Goal: Find contact information: Find contact information

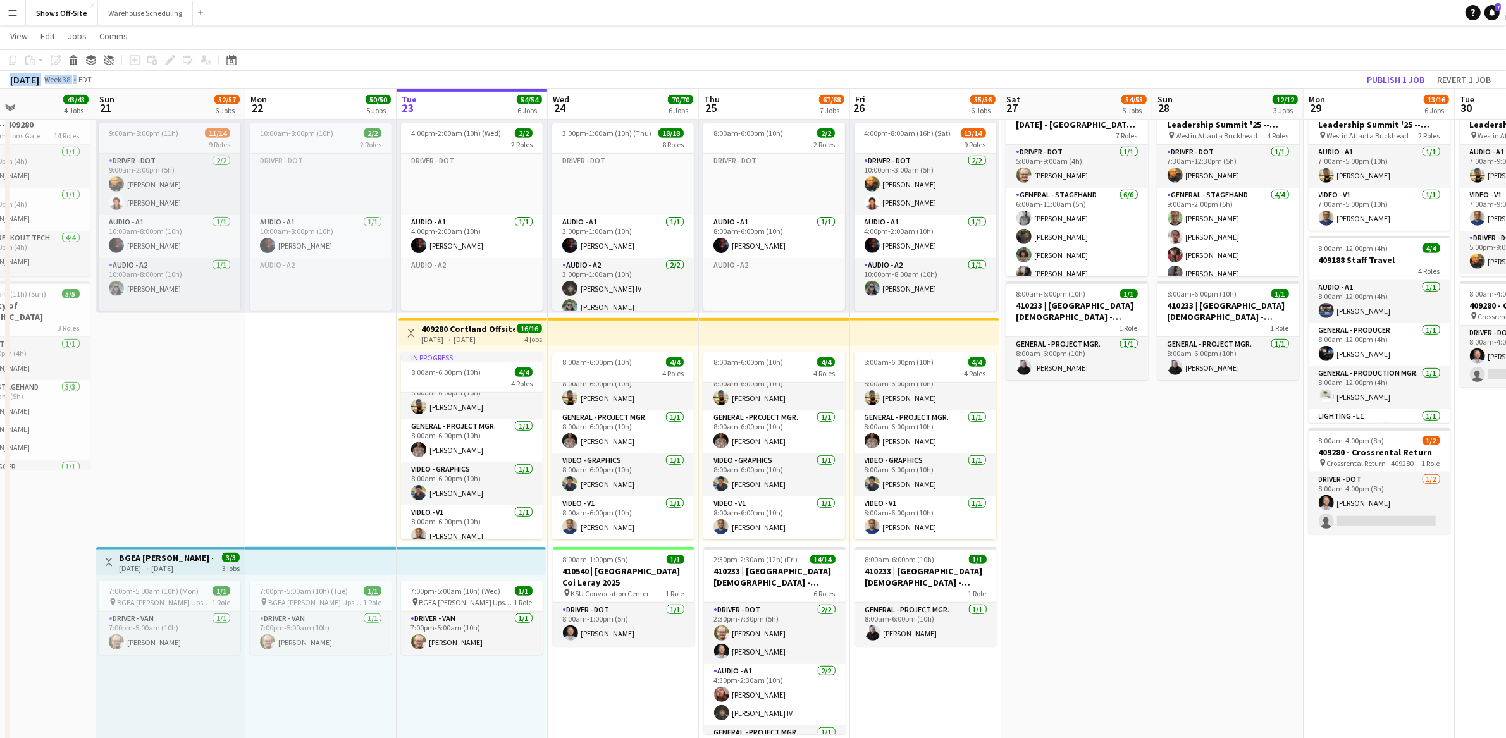
click at [1344, 26] on app-page-menu "View Day view expanded Day view collapsed Month view Date picker Jump to [DATE]…" at bounding box center [753, 37] width 1506 height 24
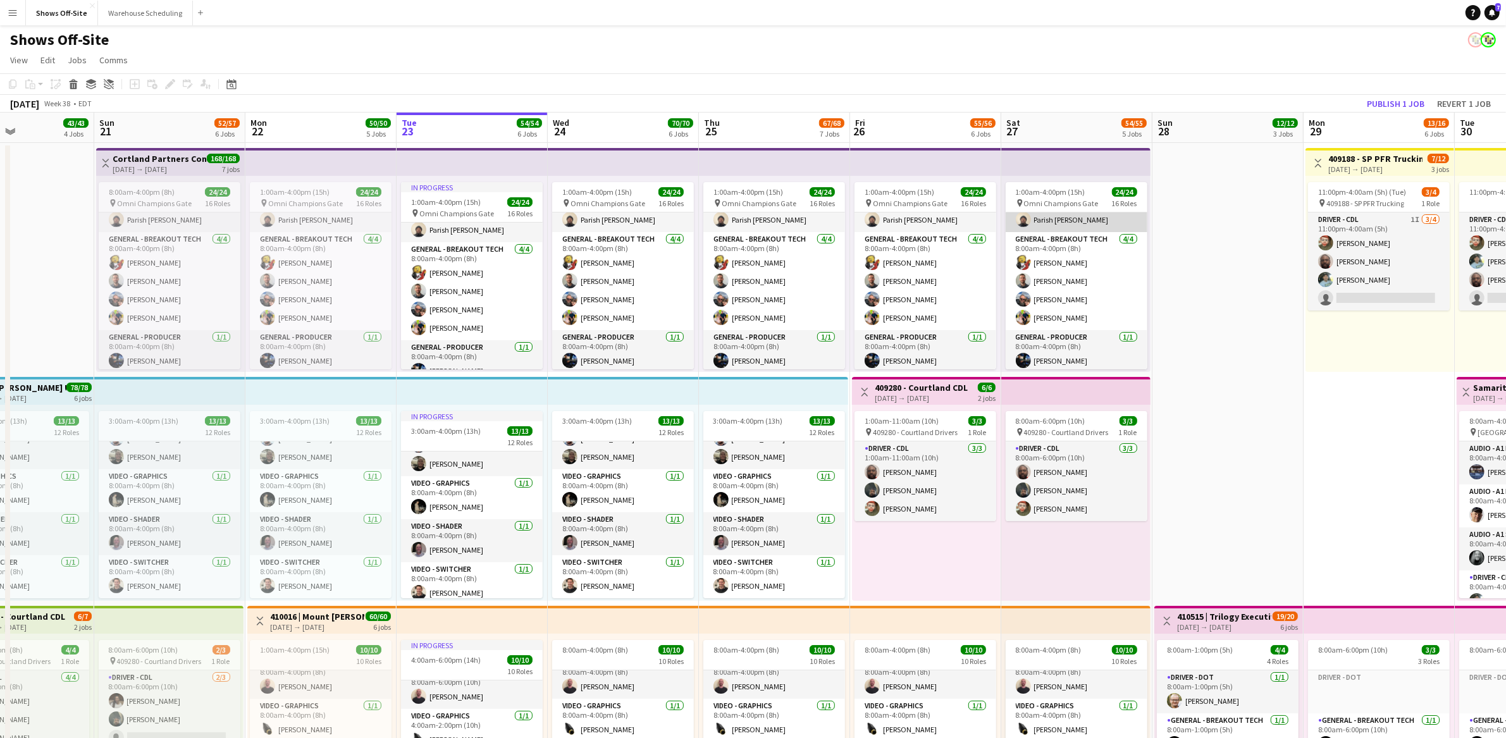
scroll to position [49, 0]
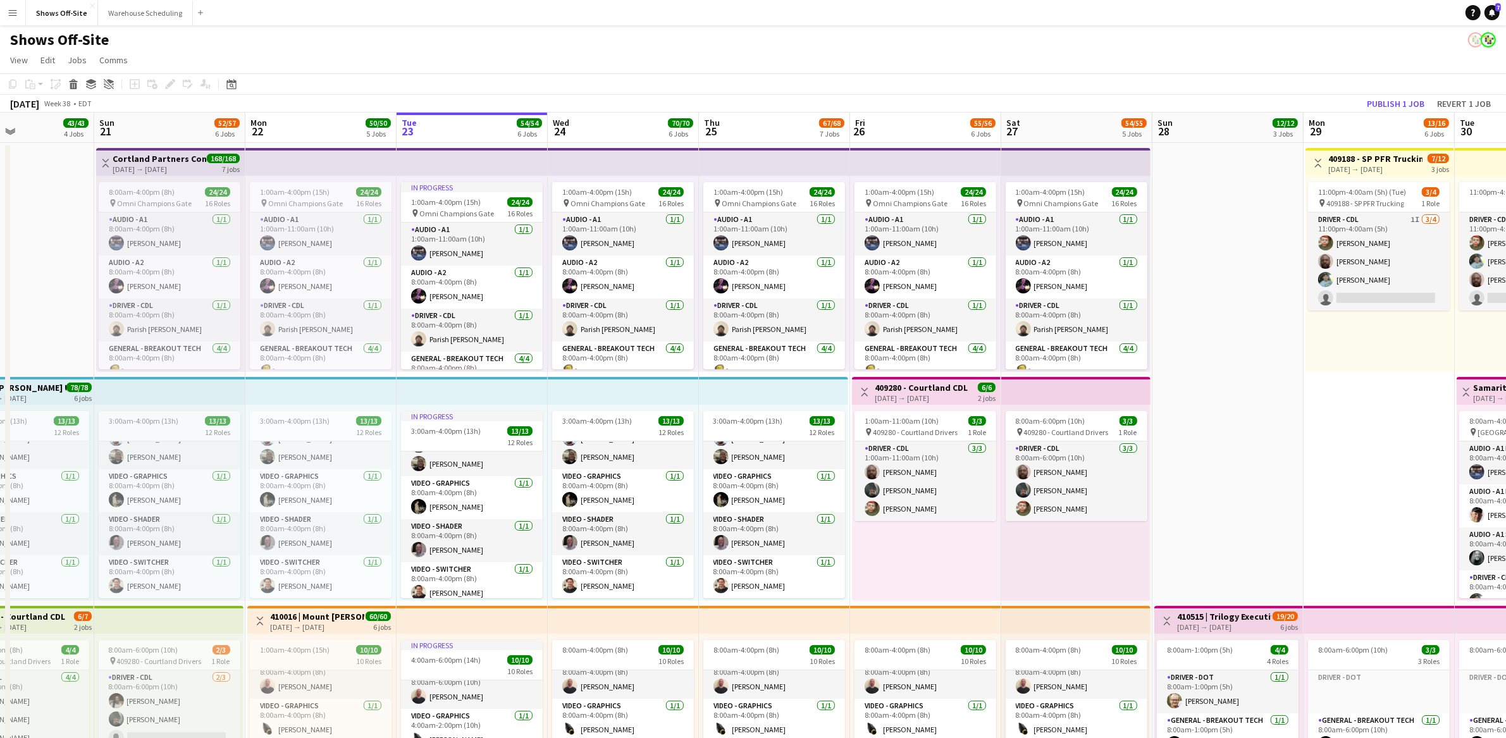
click at [419, 58] on app-page-menu "View Day view expanded Day view collapsed Month view Date picker Jump to [DATE]…" at bounding box center [753, 61] width 1506 height 24
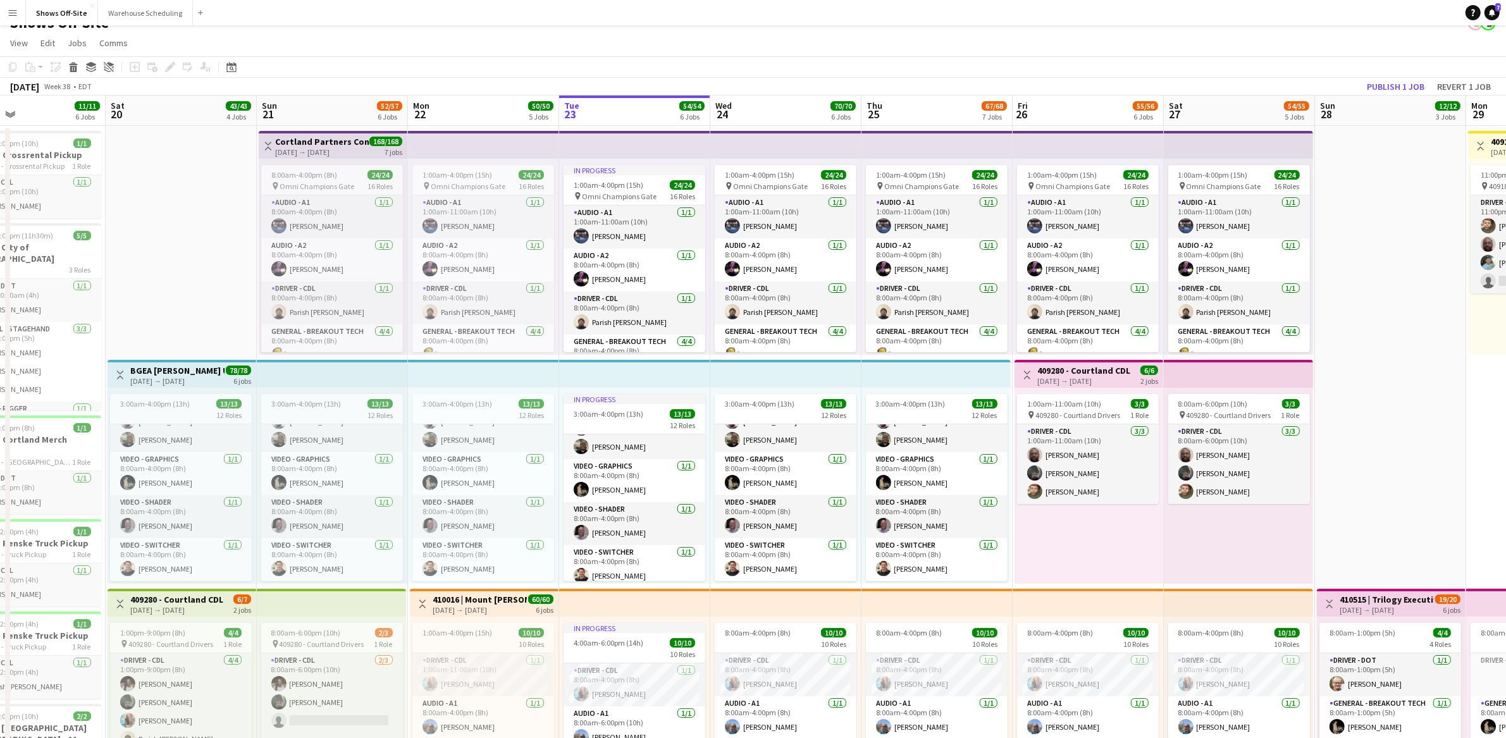
drag, startPoint x: 80, startPoint y: 260, endPoint x: 203, endPoint y: 271, distance: 123.2
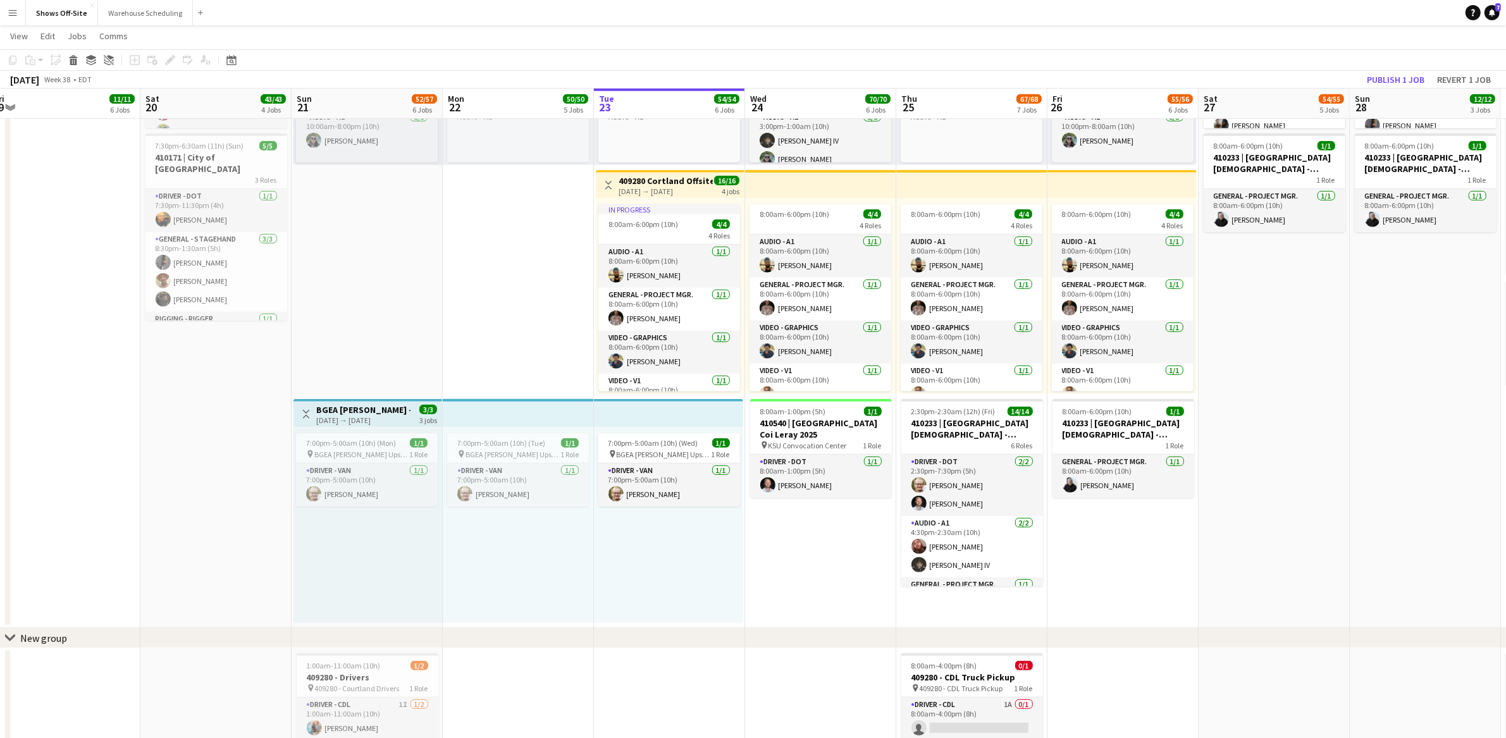
drag, startPoint x: 147, startPoint y: 442, endPoint x: 182, endPoint y: 444, distance: 34.9
click at [182, 444] on app-calendar-viewport "Wed 17 4/4 2 Jobs Thu 18 4/5 3 Jobs Fri 19 11/11 6 Jobs Sat 20 43/43 4 Jobs Sun…" at bounding box center [753, 49] width 1506 height 1784
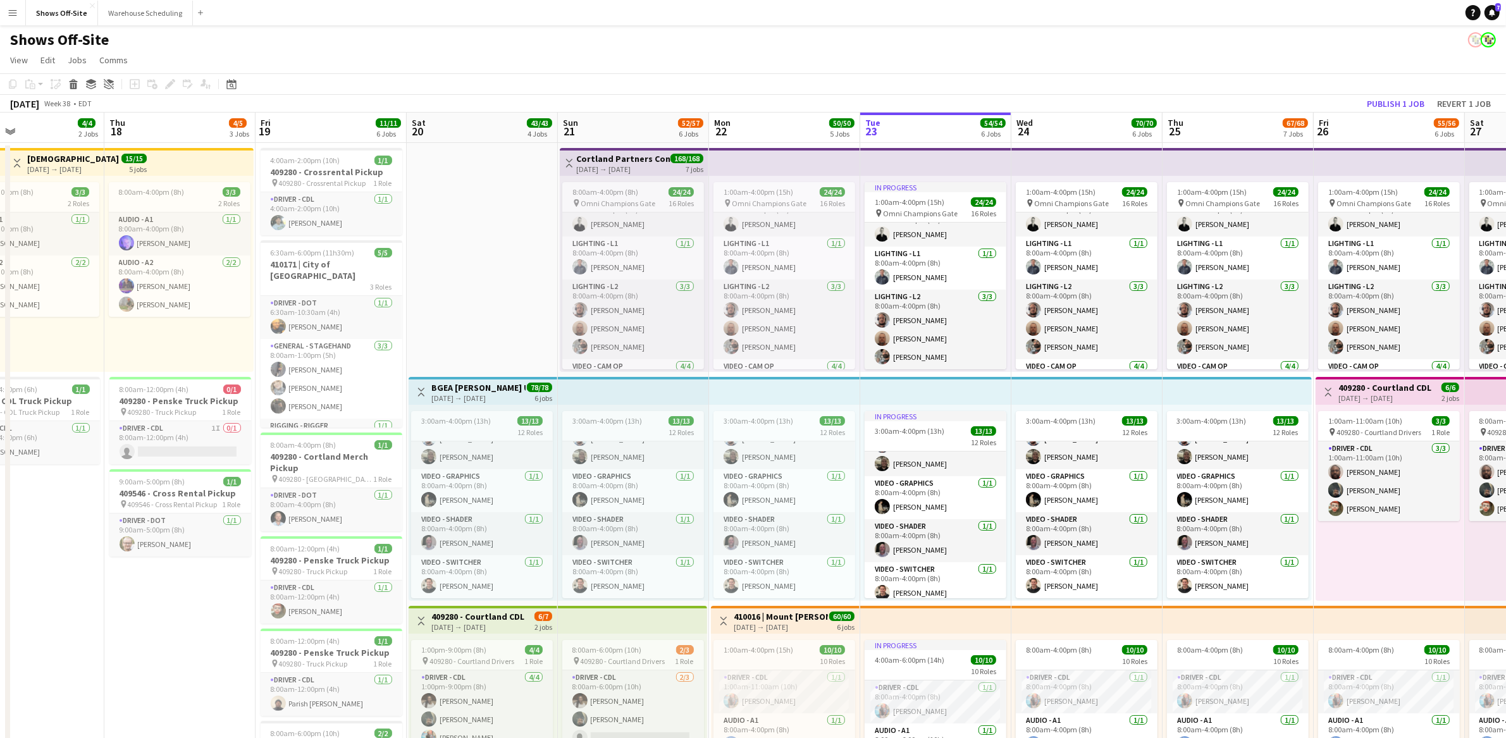
drag, startPoint x: 218, startPoint y: 260, endPoint x: 484, endPoint y: 268, distance: 266.4
click at [328, 218] on app-card-role "Driver - CDL [DATE] 4:00am-2:00pm (10h) [PERSON_NAME]" at bounding box center [332, 213] width 142 height 43
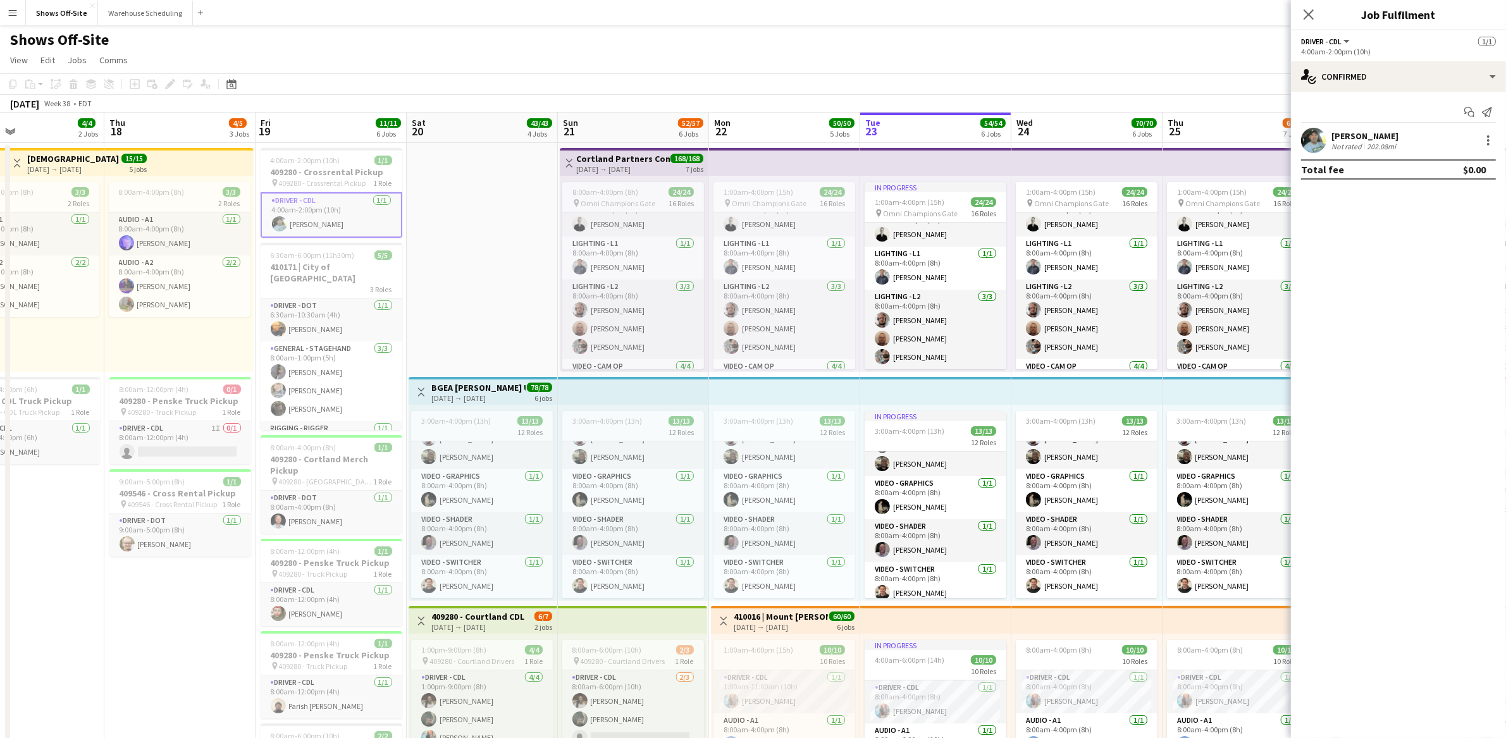
click at [1347, 144] on div "Not rated" at bounding box center [1348, 146] width 33 height 9
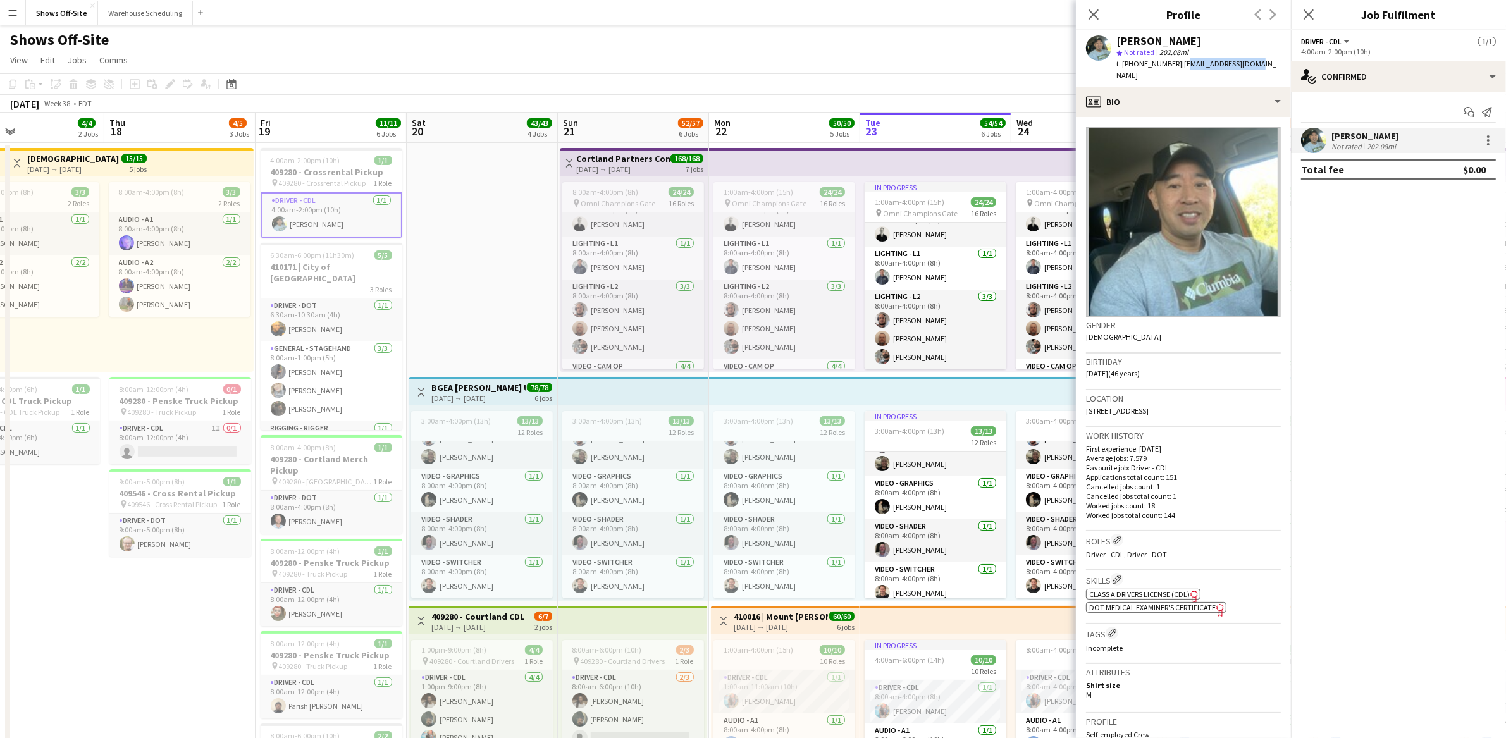
drag, startPoint x: 1246, startPoint y: 64, endPoint x: 1175, endPoint y: 61, distance: 71.5
click at [1175, 61] on div "[PERSON_NAME] star Not rated 202.08mi t. [PHONE_NUMBER] | [EMAIL_ADDRESS][DOMAI…" at bounding box center [1183, 58] width 215 height 56
click at [1251, 64] on div "[PERSON_NAME] star Not rated 202.08mi t. [PHONE_NUMBER] | [EMAIL_ADDRESS][DOMAI…" at bounding box center [1183, 58] width 215 height 56
drag, startPoint x: 1251, startPoint y: 64, endPoint x: 1184, endPoint y: 64, distance: 67.1
click at [1184, 64] on div "[PERSON_NAME] star Not rated 202.08mi t. [PHONE_NUMBER] | [EMAIL_ADDRESS][DOMAI…" at bounding box center [1183, 58] width 215 height 56
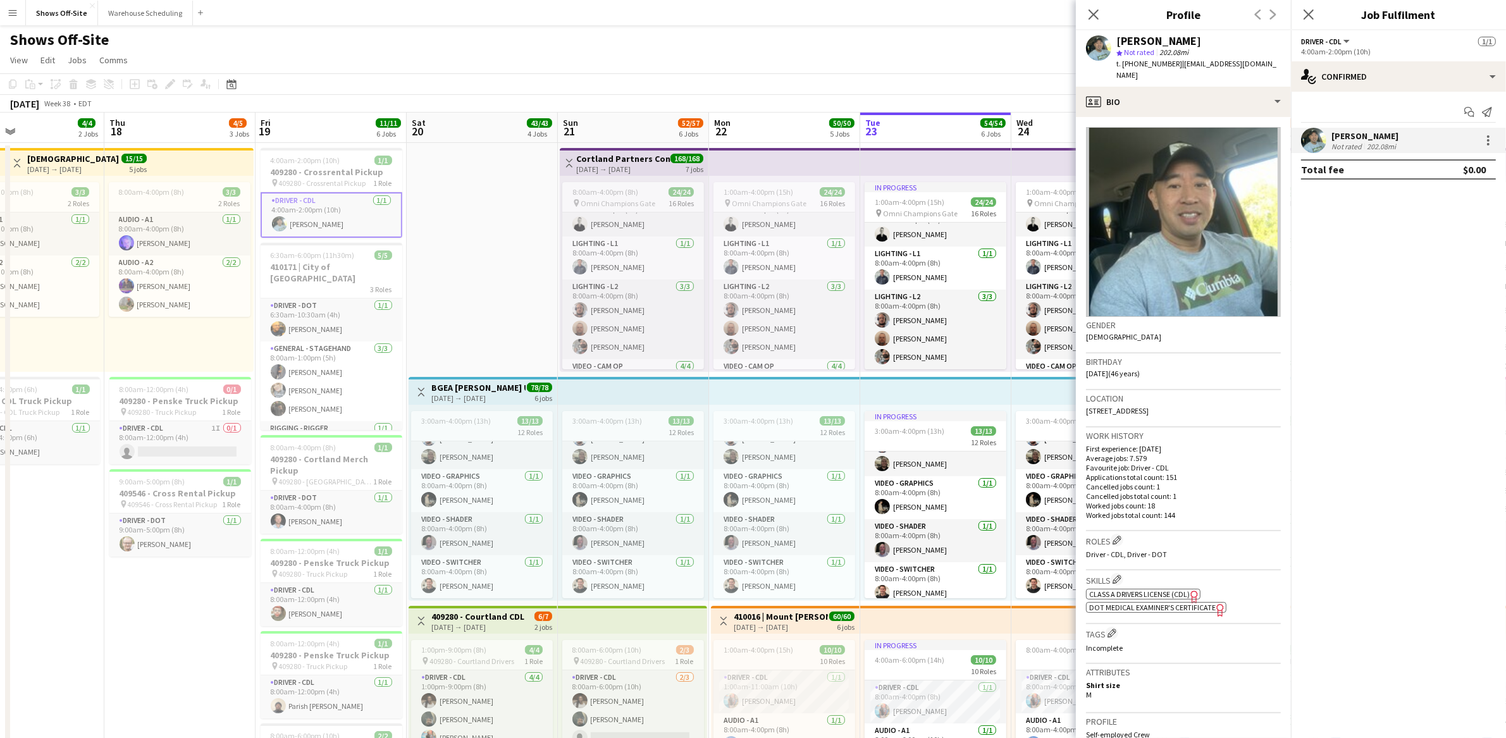
click at [846, 99] on div "[DATE] Week 38 • EDT Publish 1 job Revert 1 job" at bounding box center [753, 104] width 1506 height 18
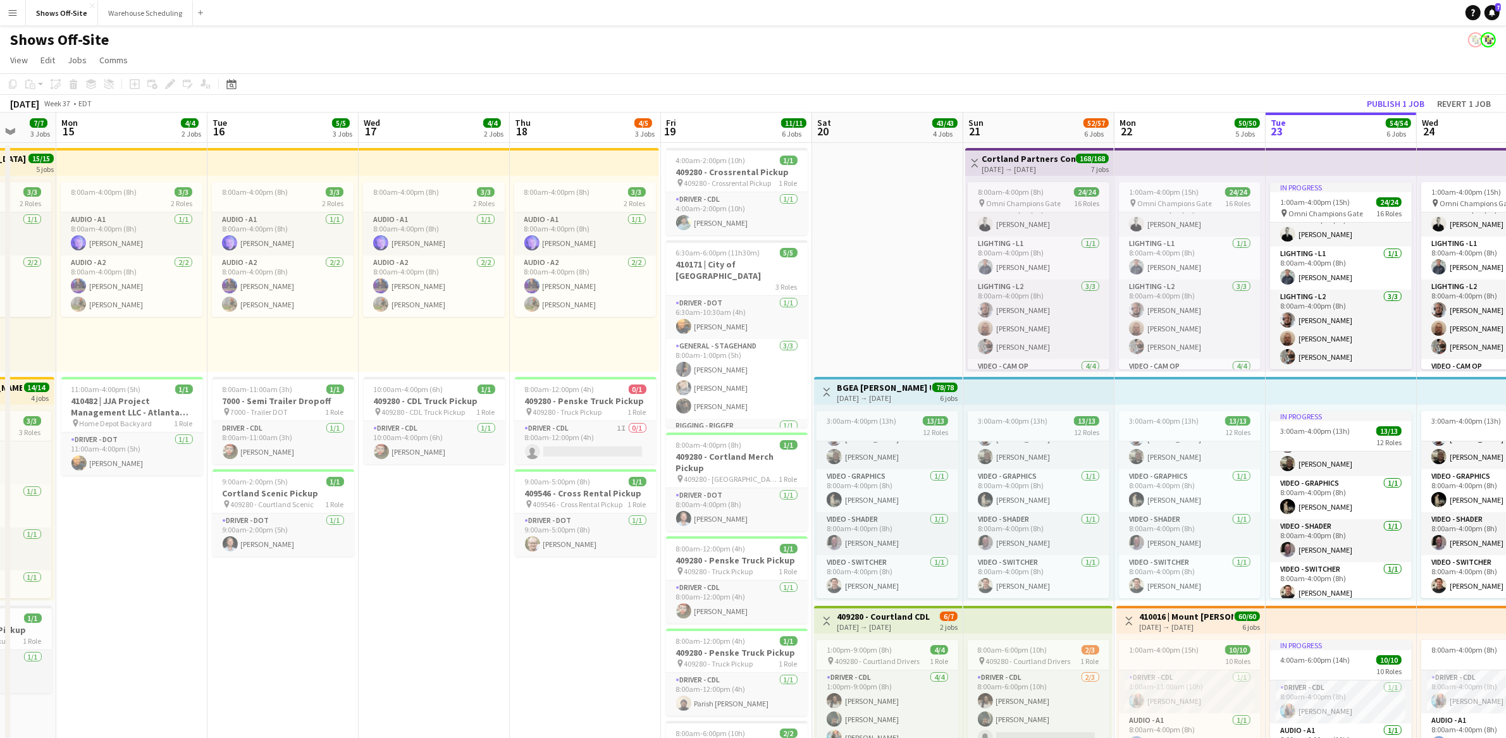
drag, startPoint x: 467, startPoint y: 294, endPoint x: 873, endPoint y: 326, distance: 406.8
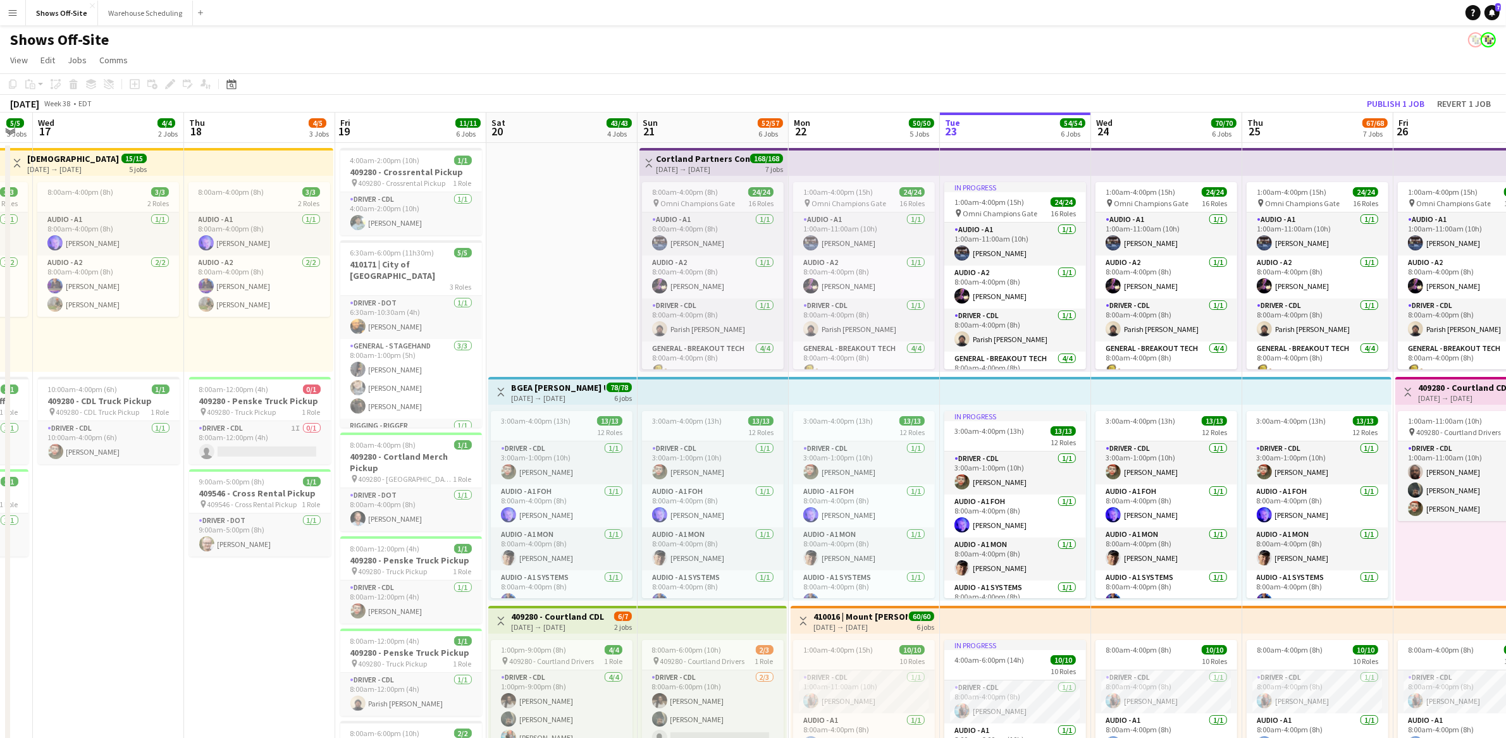
scroll to position [381, 0]
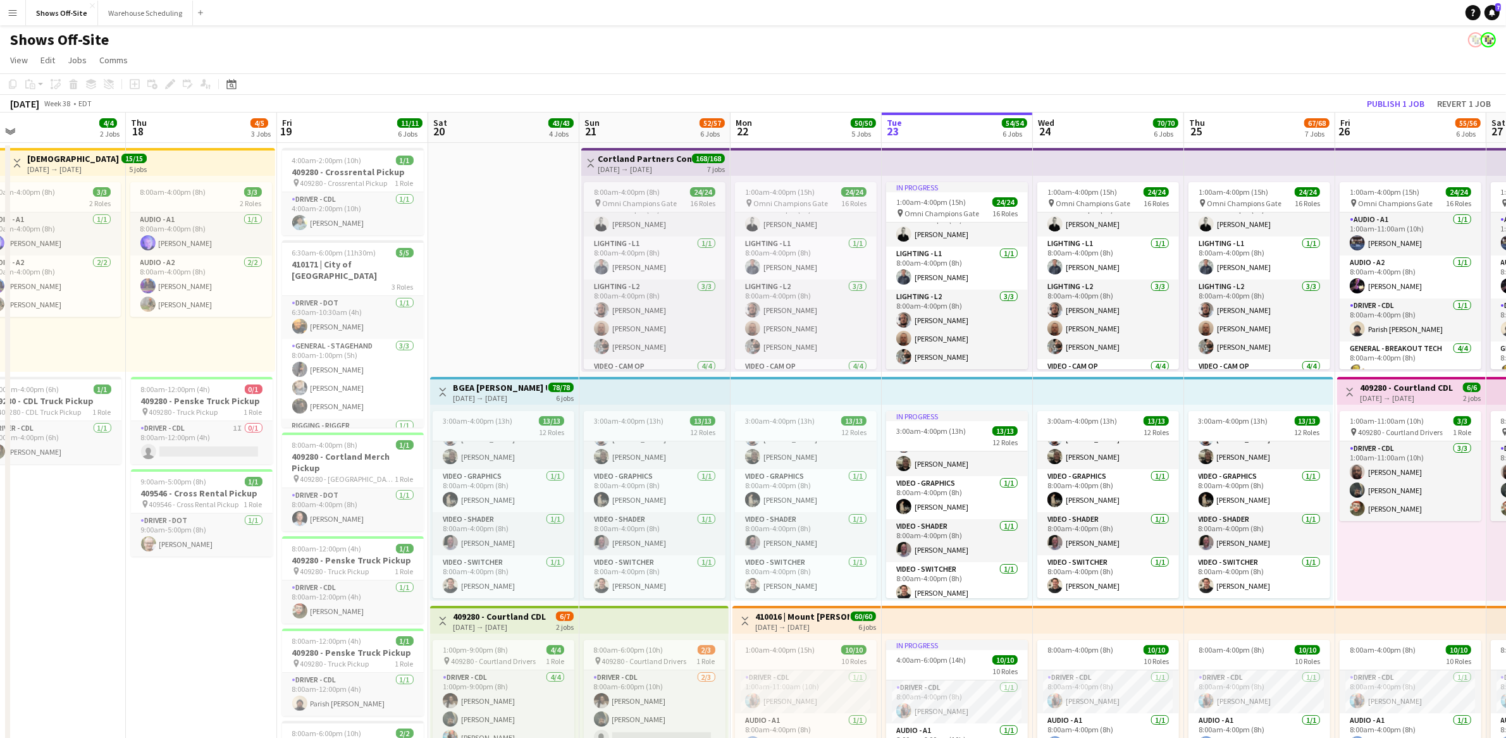
drag, startPoint x: 481, startPoint y: 593, endPoint x: 85, endPoint y: 689, distance: 408.0
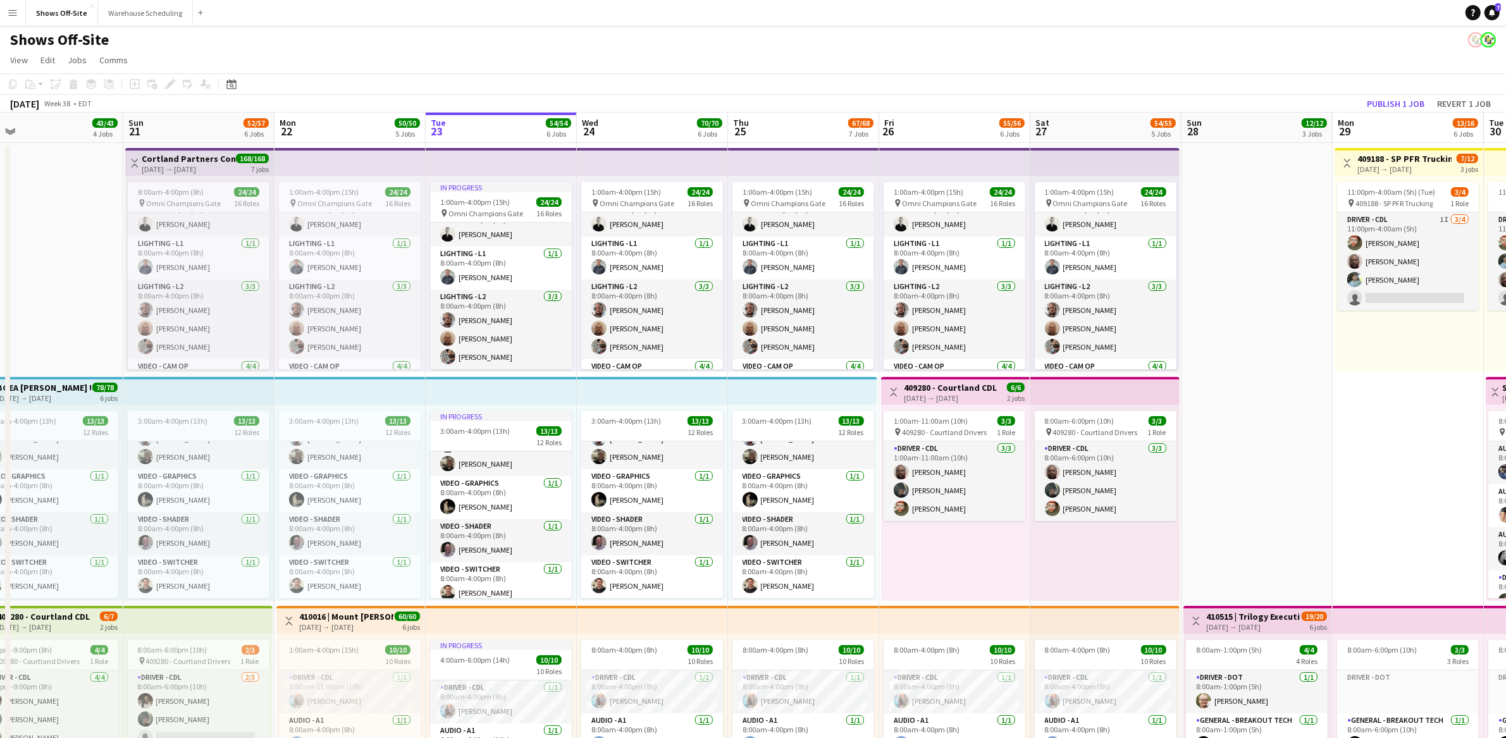
drag, startPoint x: 1032, startPoint y: 479, endPoint x: 662, endPoint y: 505, distance: 371.6
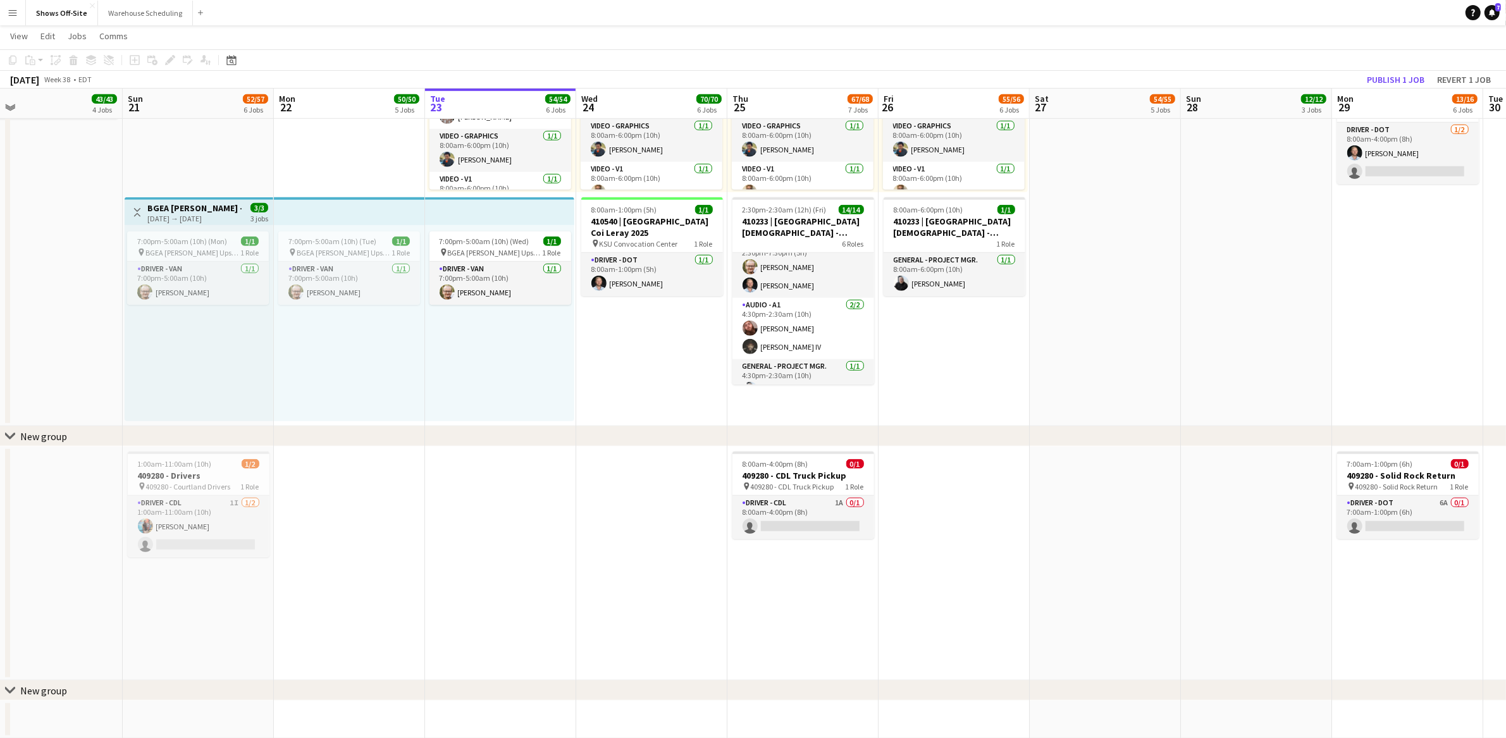
scroll to position [0, 0]
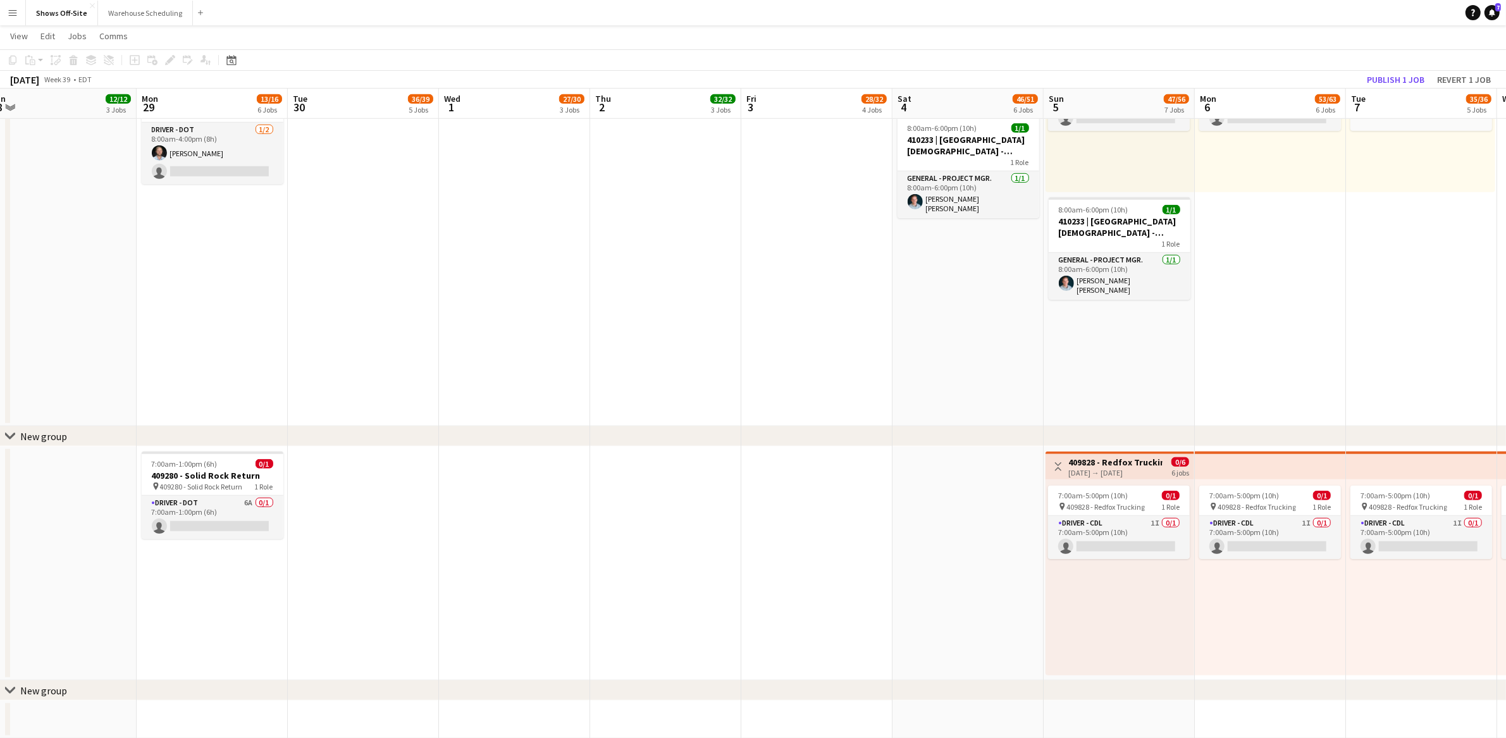
drag, startPoint x: 1046, startPoint y: 532, endPoint x: 5, endPoint y: 571, distance: 1041.9
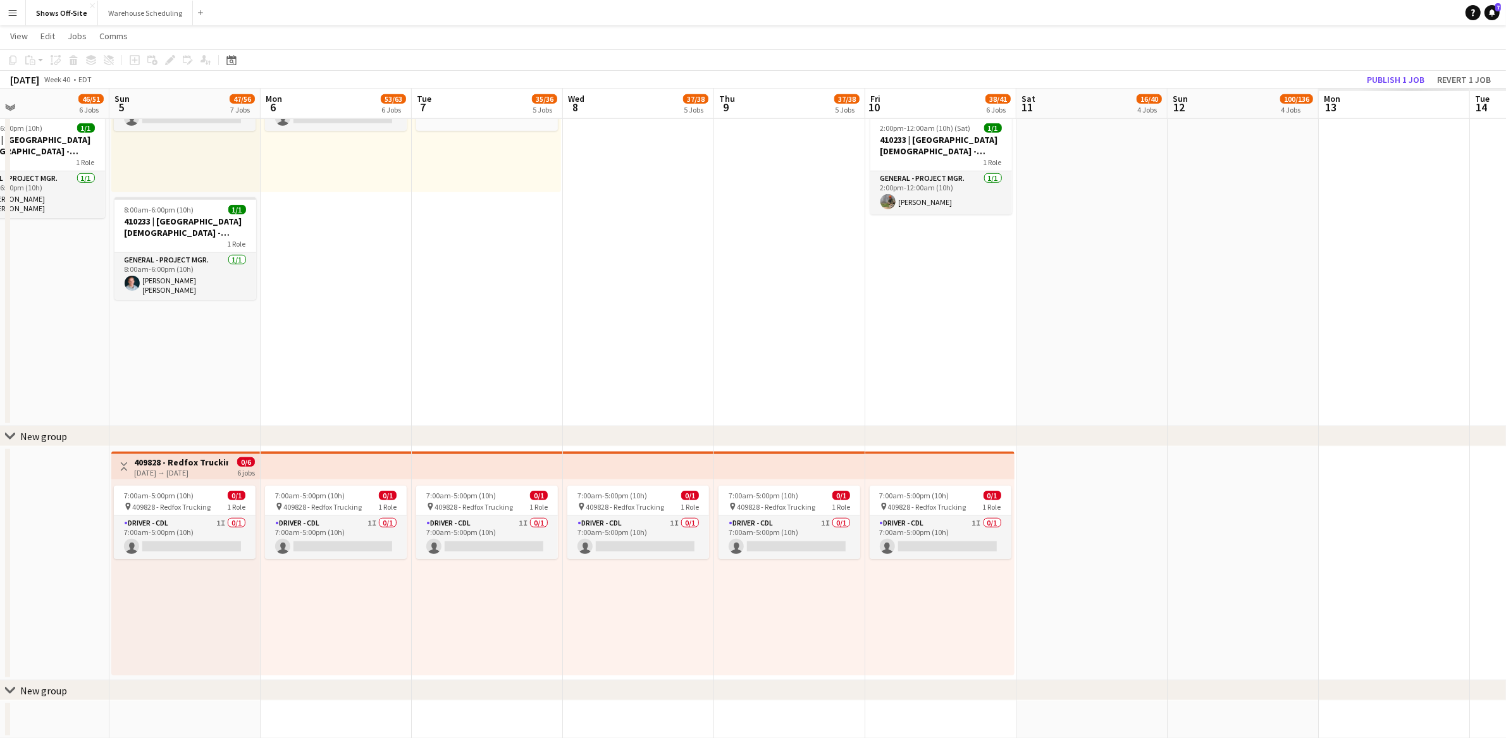
drag, startPoint x: 972, startPoint y: 536, endPoint x: -193, endPoint y: 505, distance: 1165.6
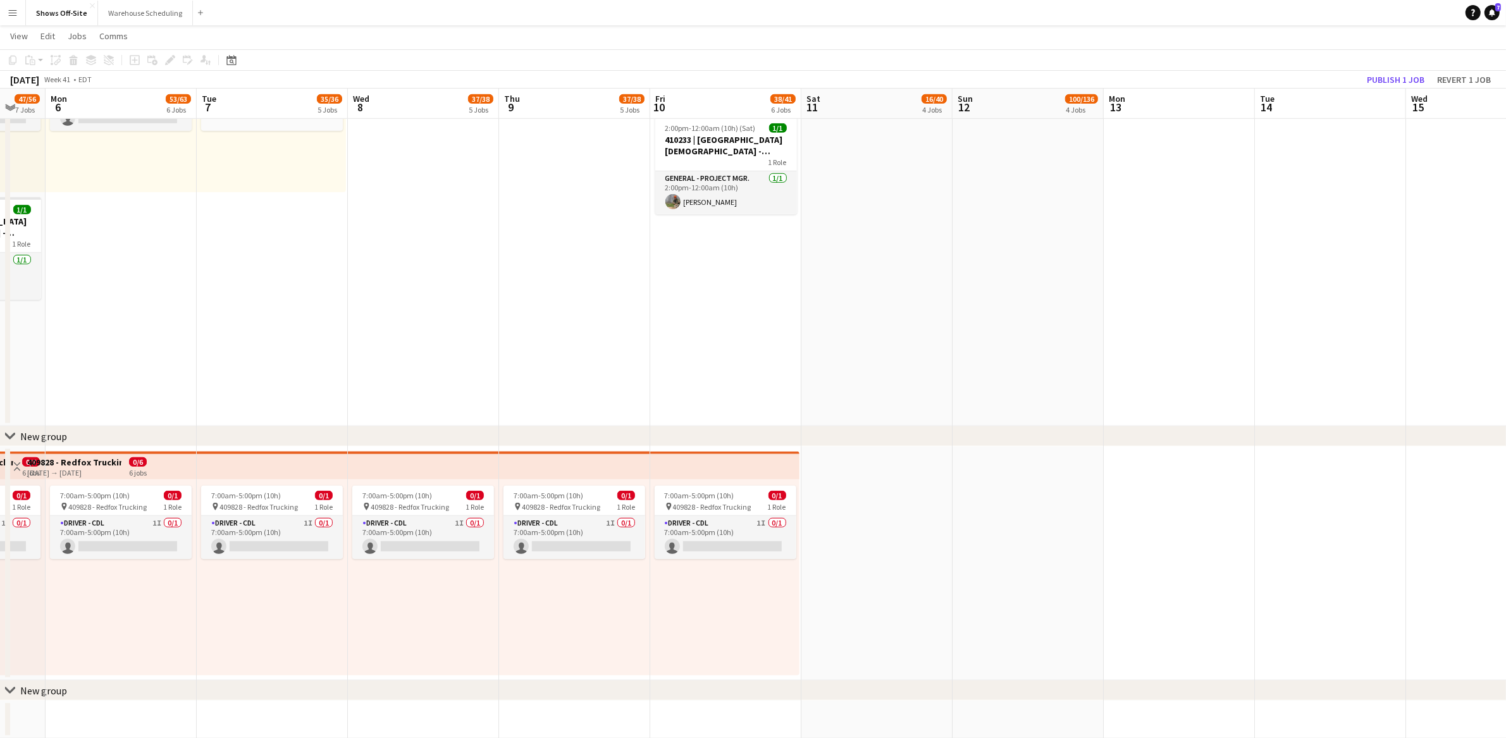
drag, startPoint x: 750, startPoint y: 404, endPoint x: 82, endPoint y: 393, distance: 668.7
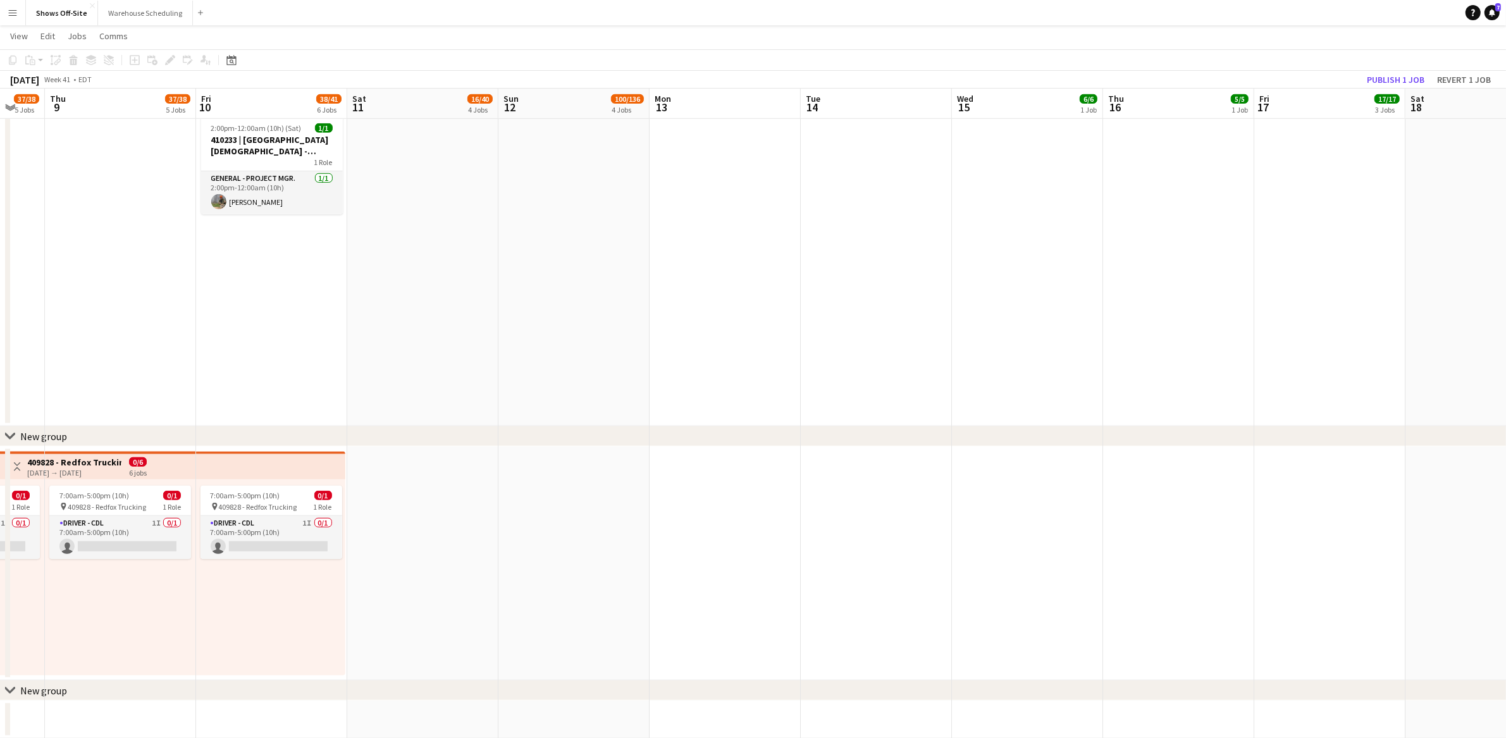
drag, startPoint x: 786, startPoint y: 445, endPoint x: 293, endPoint y: 441, distance: 493.4
click at [293, 441] on div "chevron-right New group" at bounding box center [753, 436] width 1506 height 20
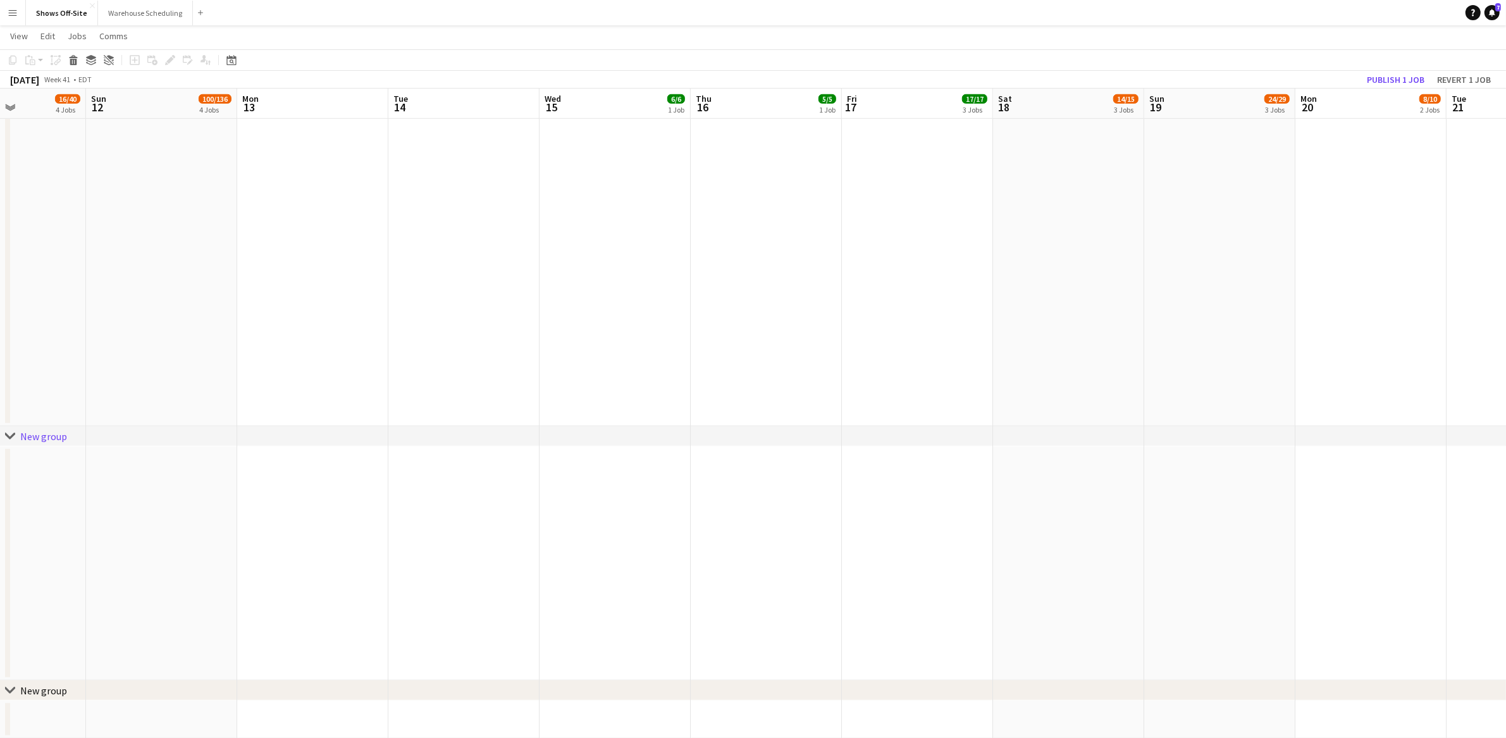
scroll to position [0, 372]
drag, startPoint x: 1195, startPoint y: 515, endPoint x: 987, endPoint y: 510, distance: 207.5
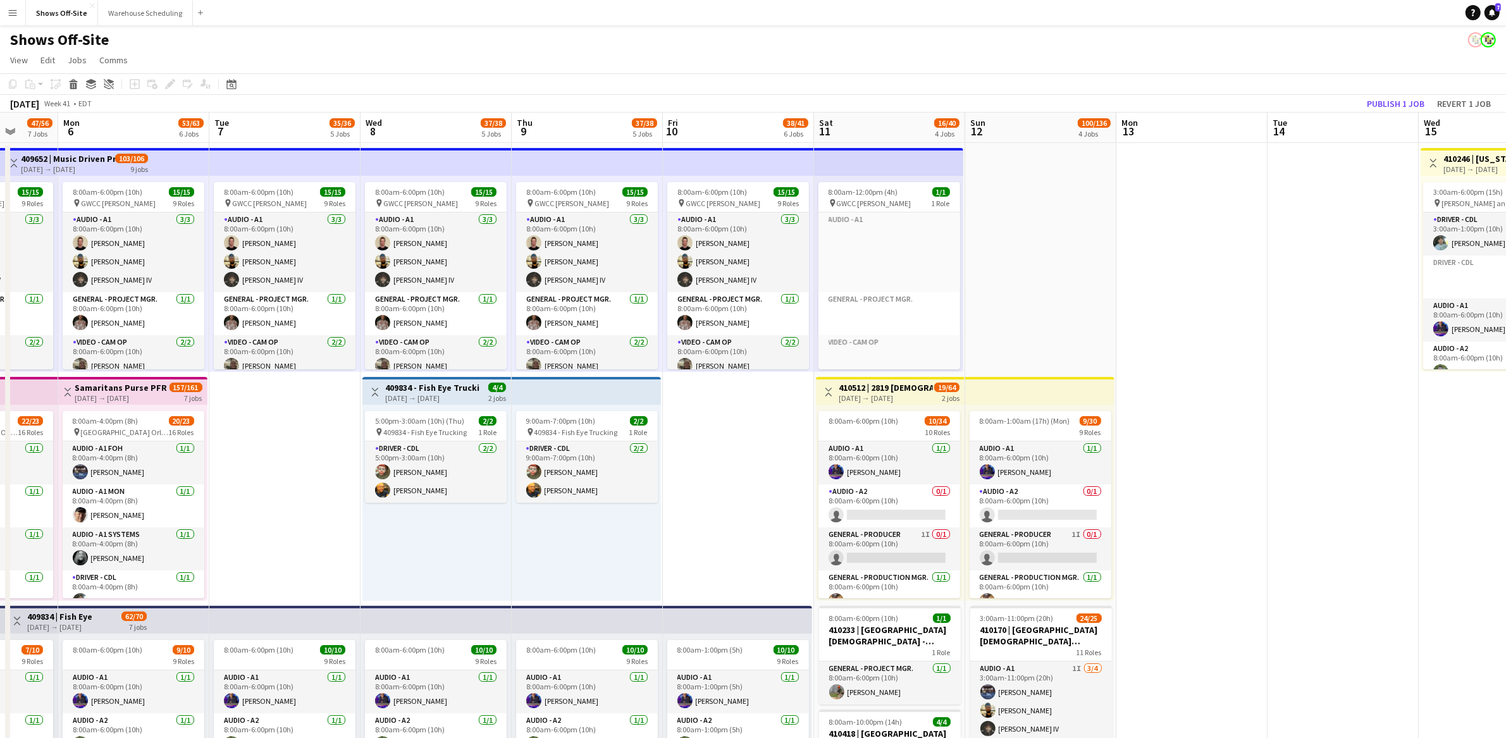
scroll to position [0, 326]
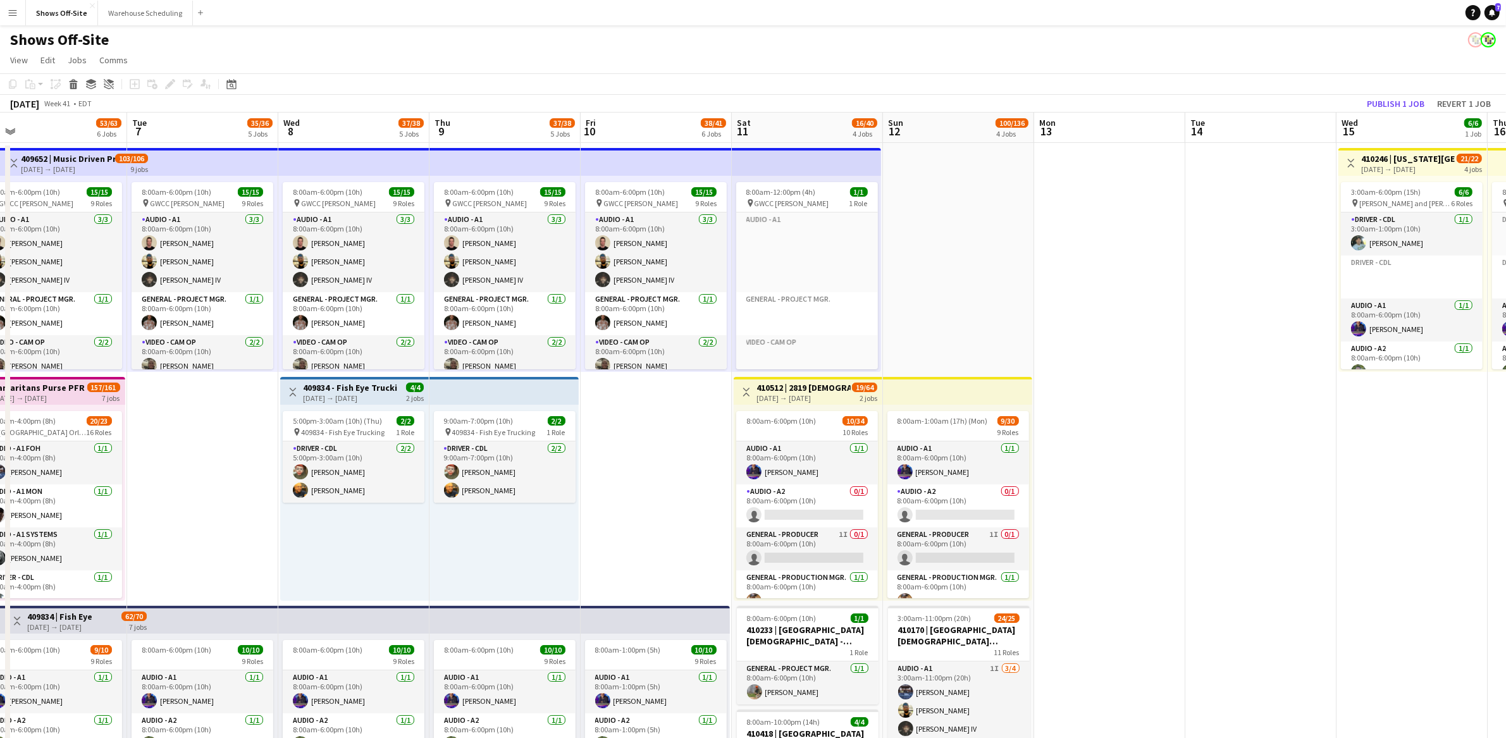
drag, startPoint x: 490, startPoint y: 523, endPoint x: 1347, endPoint y: 566, distance: 857.5
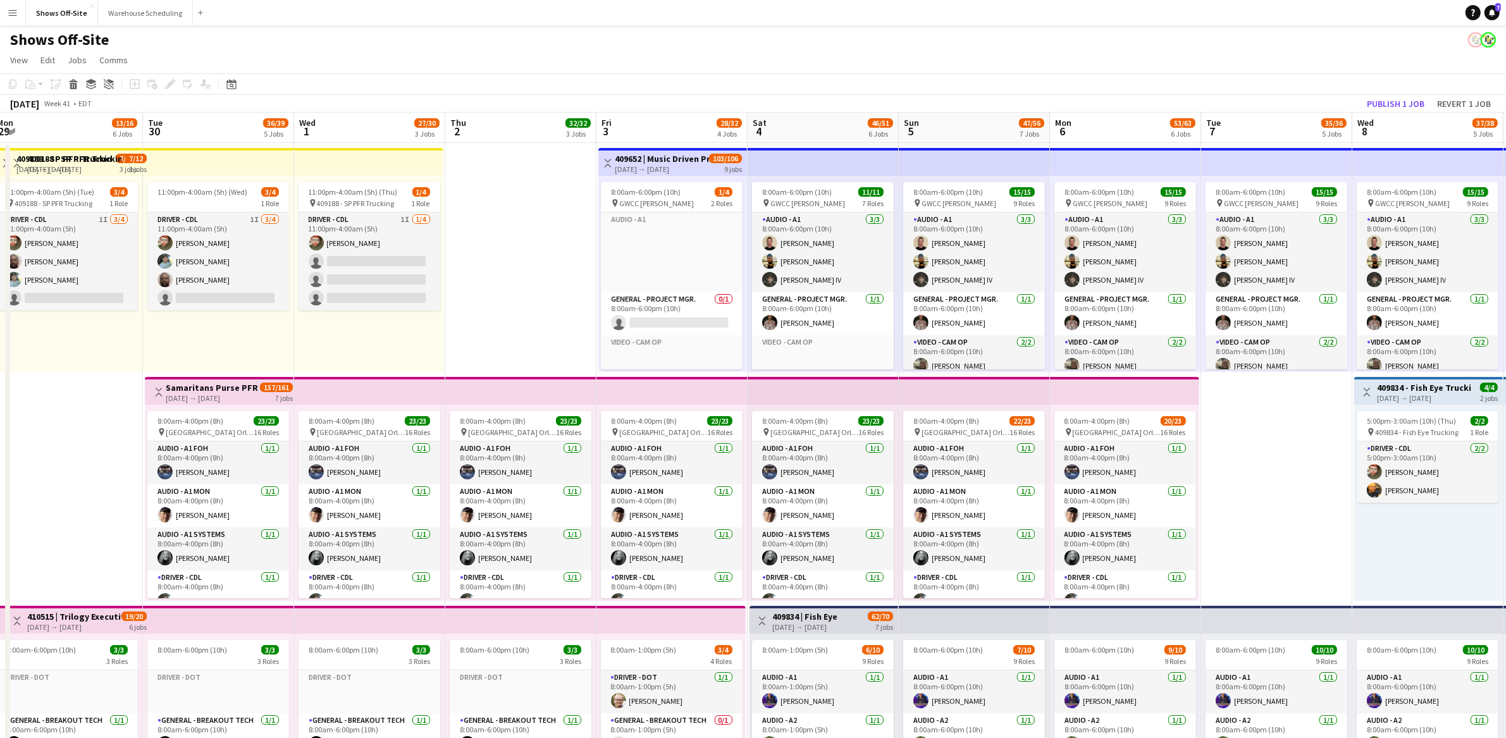
scroll to position [0, 362]
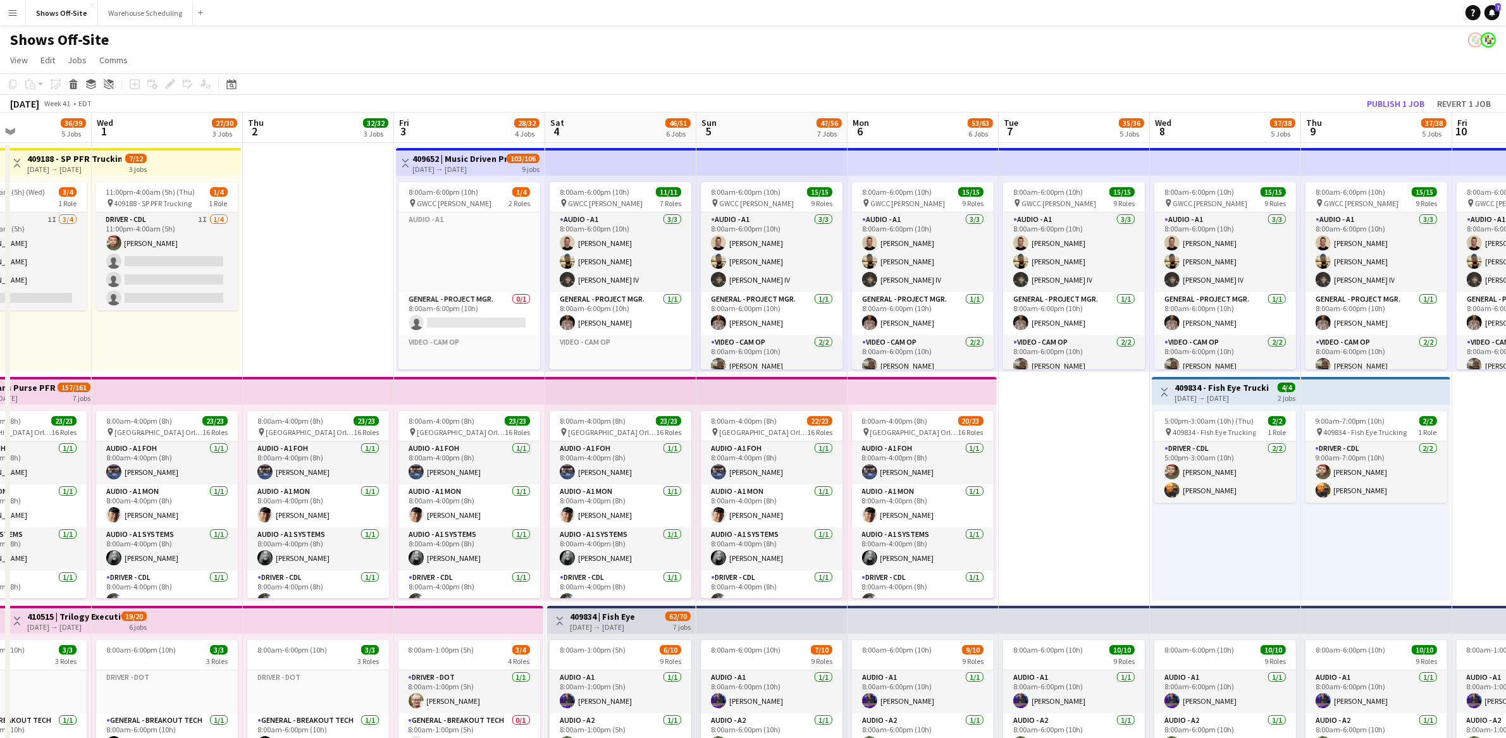
drag, startPoint x: 436, startPoint y: 534, endPoint x: 1263, endPoint y: 555, distance: 827.7
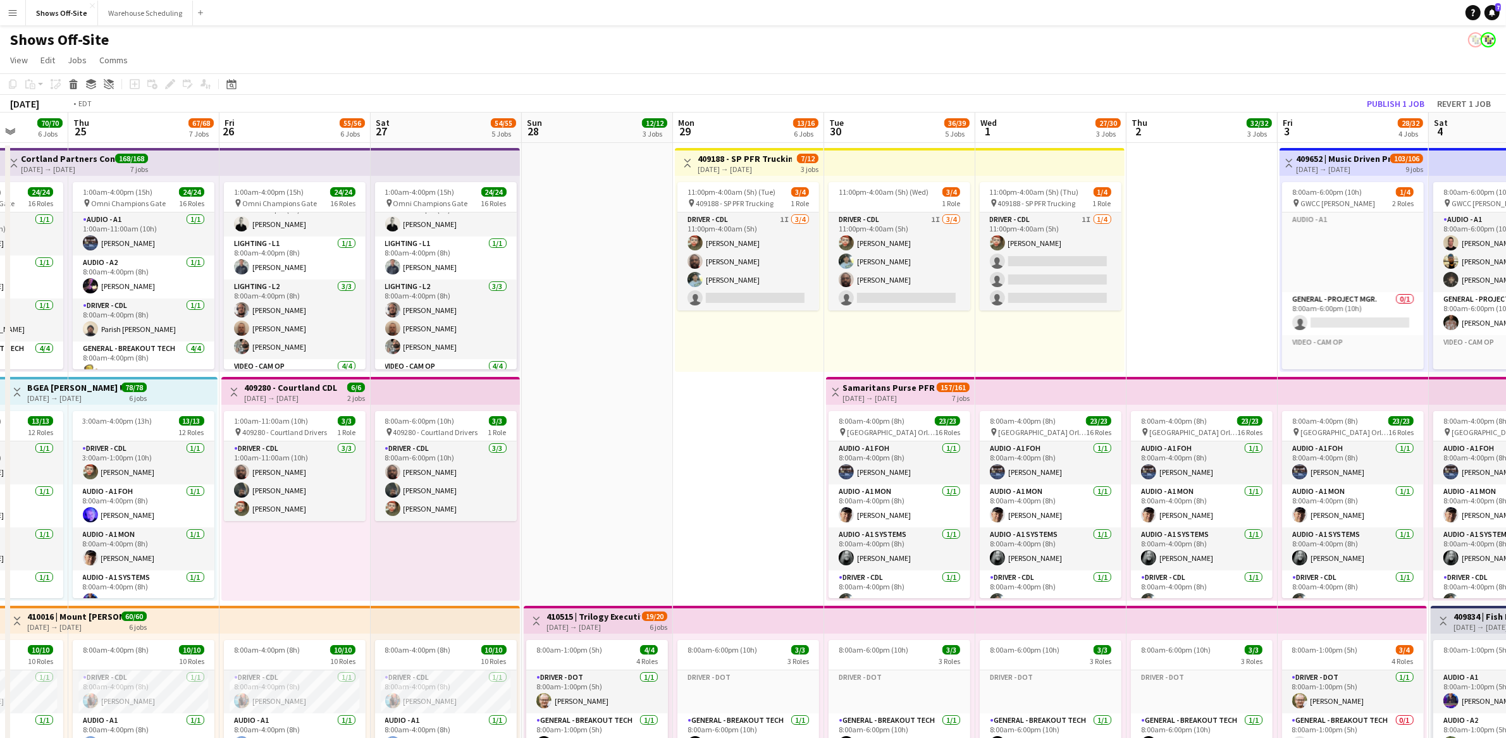
scroll to position [332, 0]
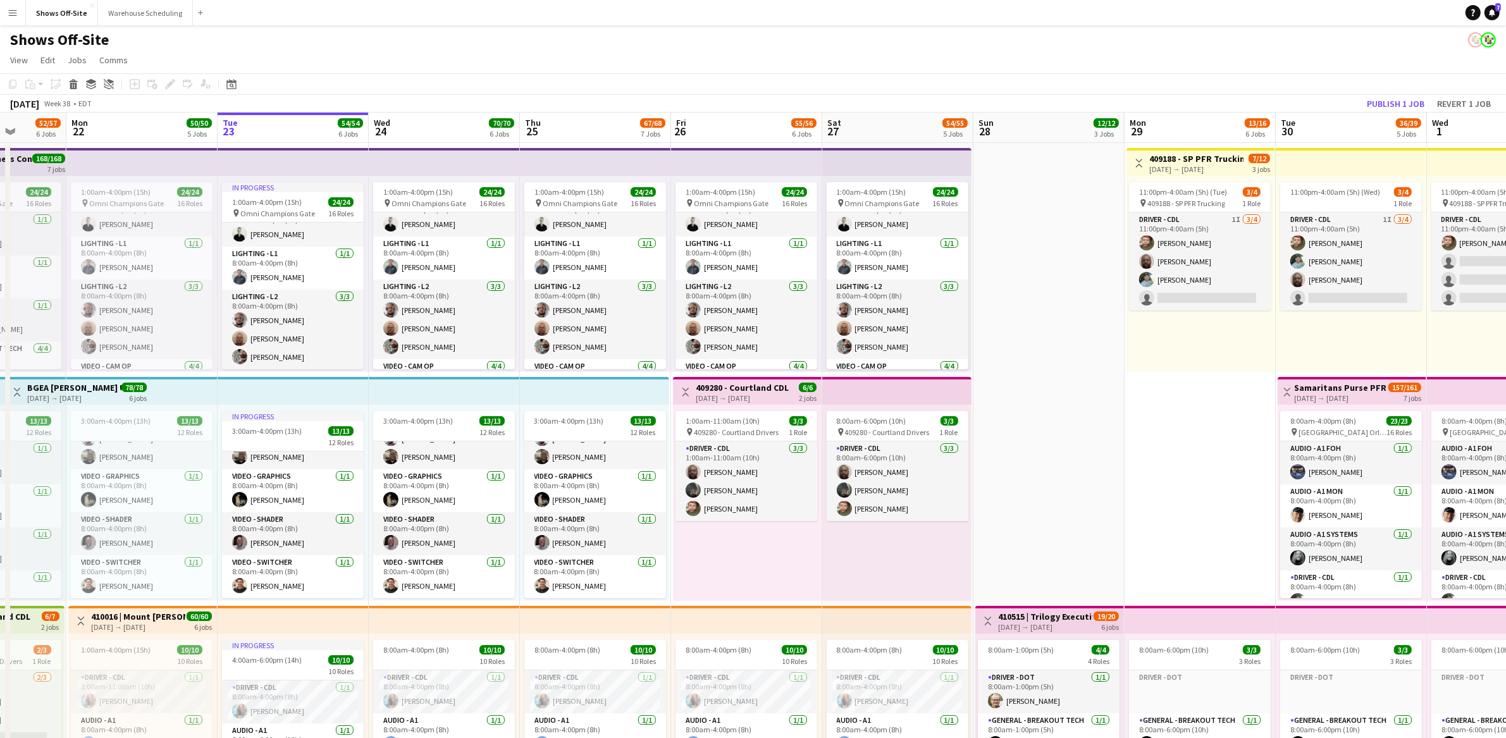
drag, startPoint x: 19, startPoint y: 486, endPoint x: 1201, endPoint y: 555, distance: 1183.6
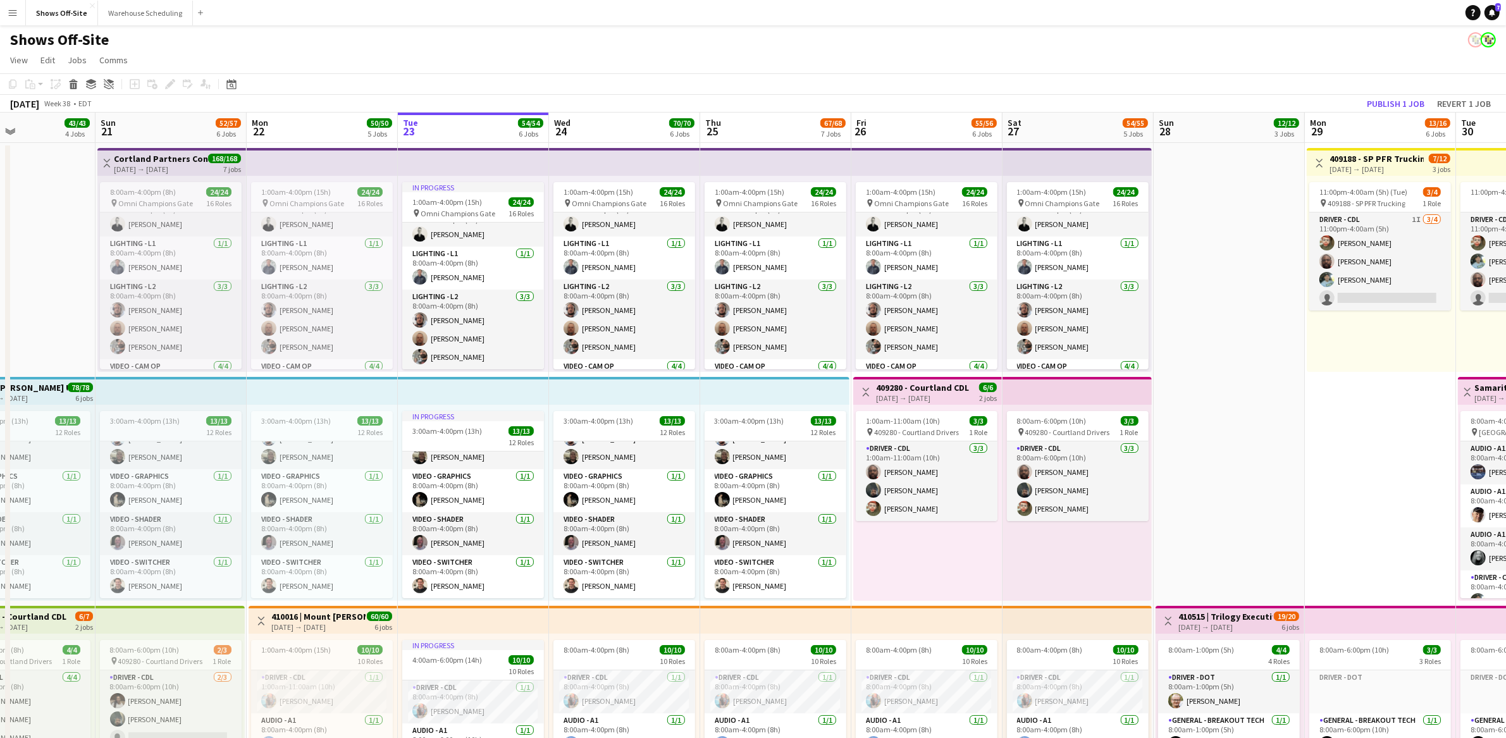
scroll to position [0, 357]
drag, startPoint x: 233, startPoint y: 508, endPoint x: 414, endPoint y: 497, distance: 181.9
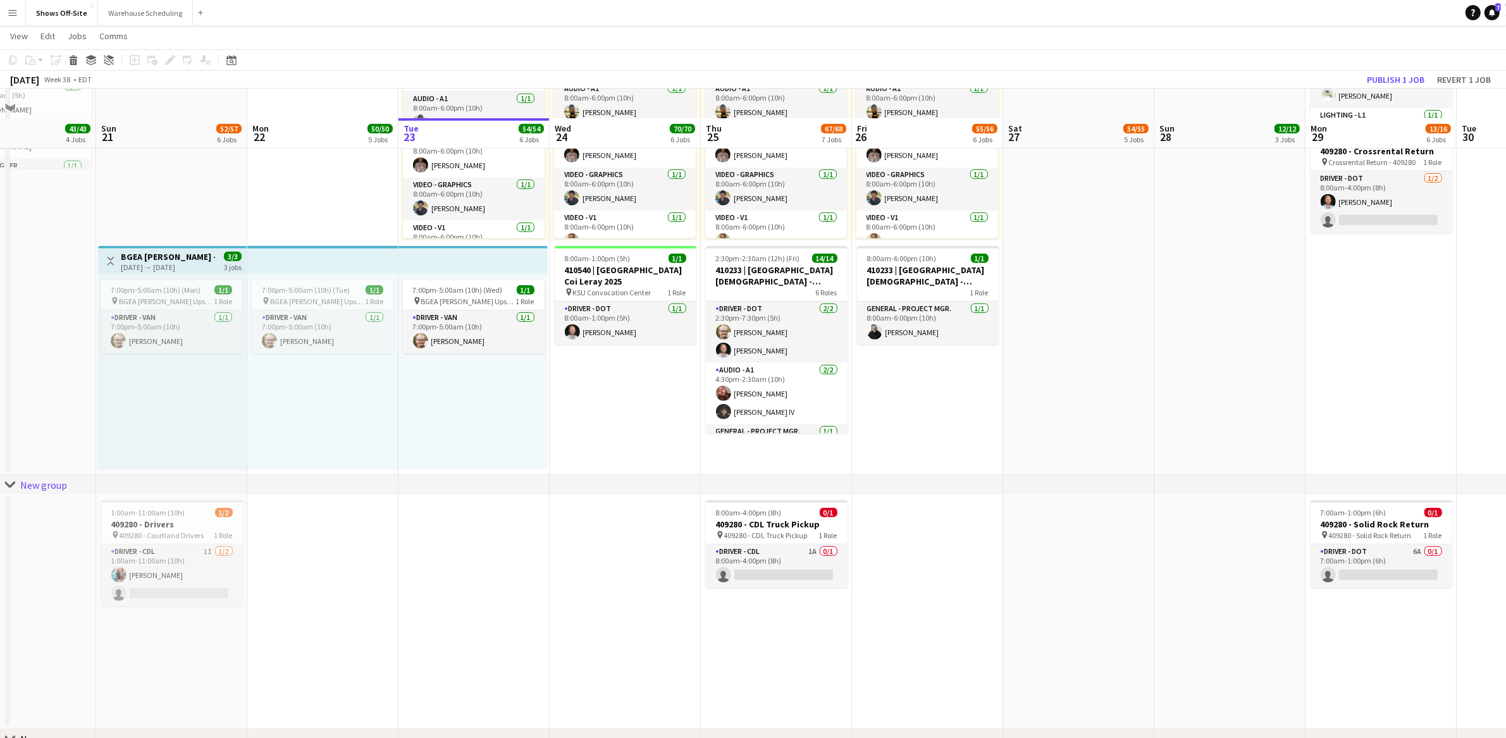
scroll to position [1094, 0]
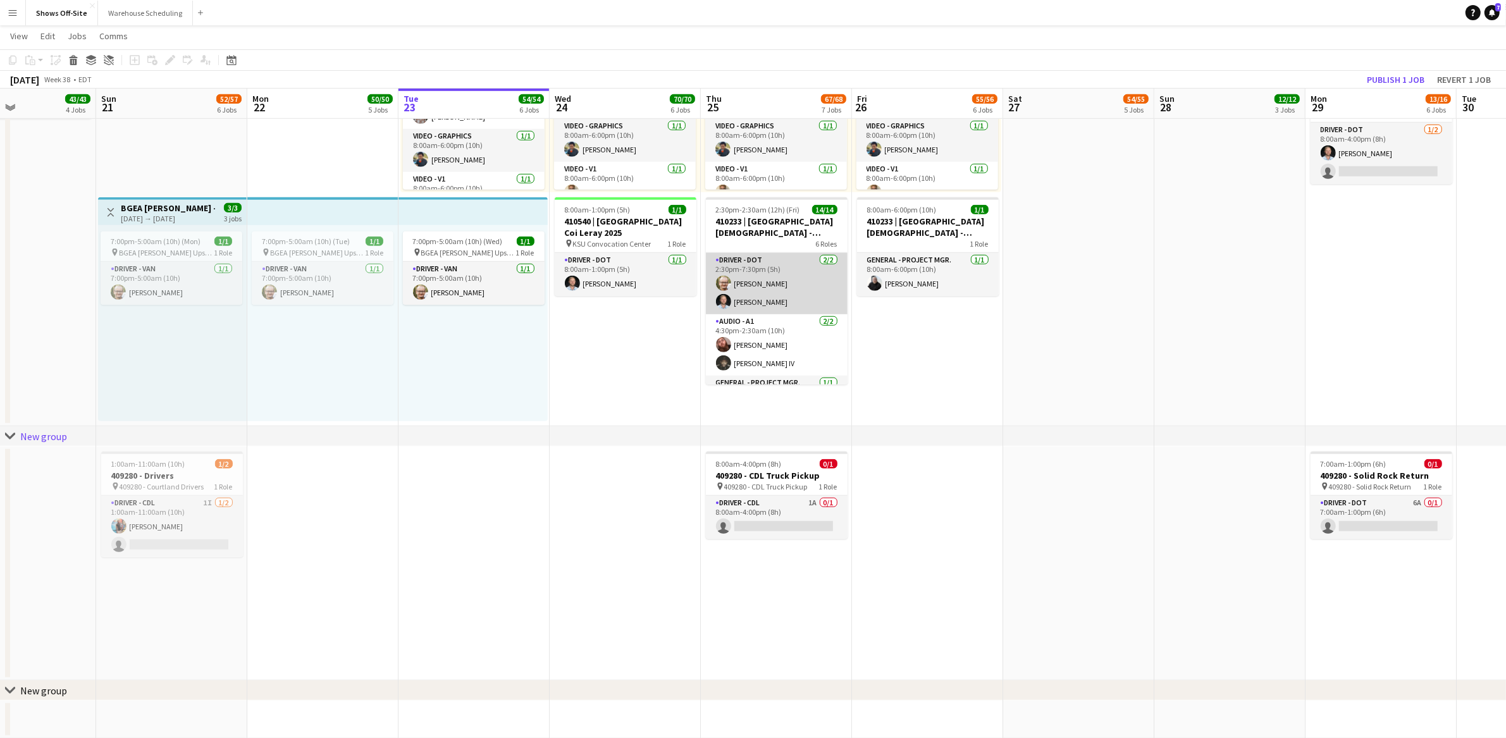
click at [751, 285] on app-card-role "Driver - DOT [DATE] 2:30pm-7:30pm (5h) [PERSON_NAME] [PERSON_NAME]" at bounding box center [777, 283] width 142 height 61
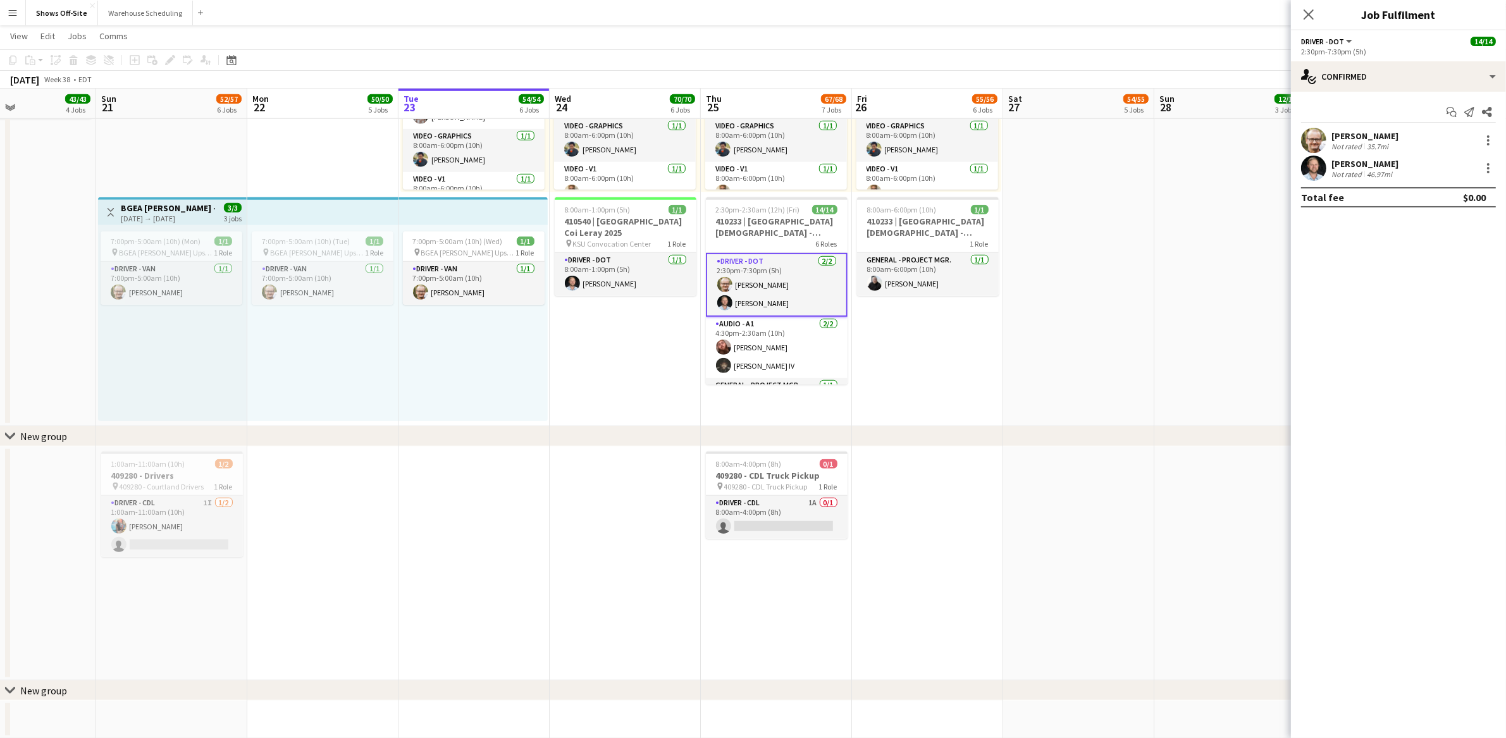
click at [1337, 144] on div "Not rated" at bounding box center [1348, 146] width 33 height 9
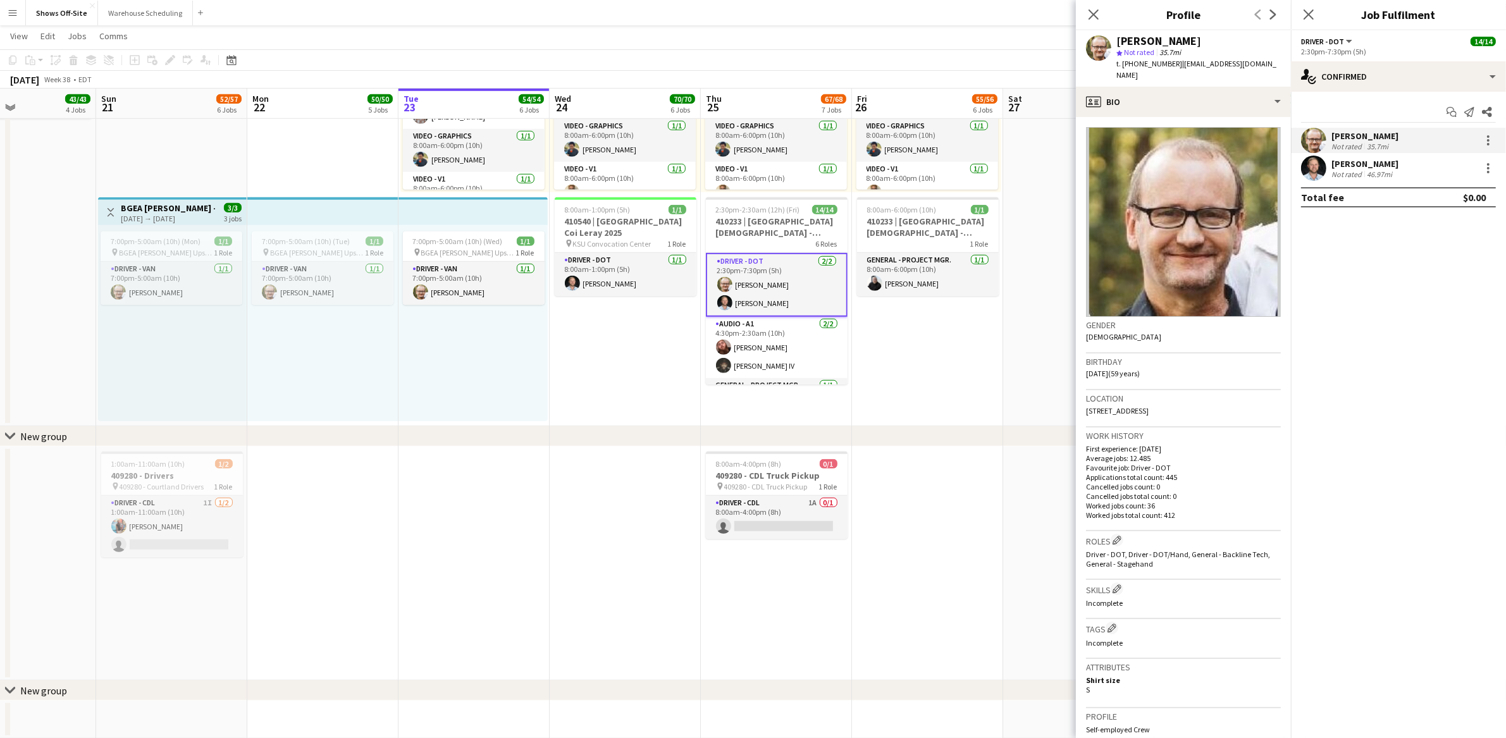
click at [1143, 63] on span "t. [PHONE_NUMBER]" at bounding box center [1149, 63] width 66 height 9
copy span "14044686994"
click at [1357, 172] on div "Not rated" at bounding box center [1348, 174] width 33 height 9
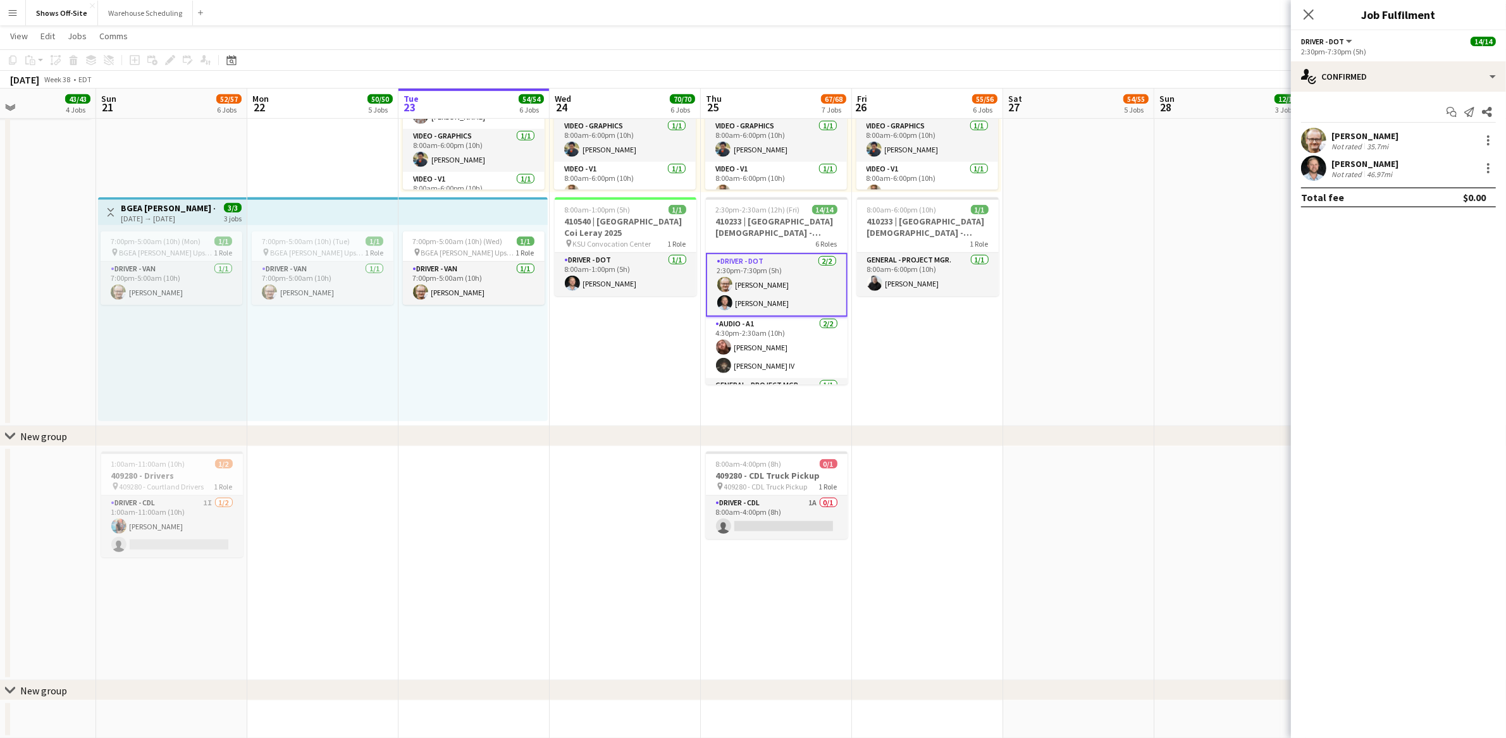
click at [1359, 171] on div "Not rated" at bounding box center [1348, 174] width 33 height 9
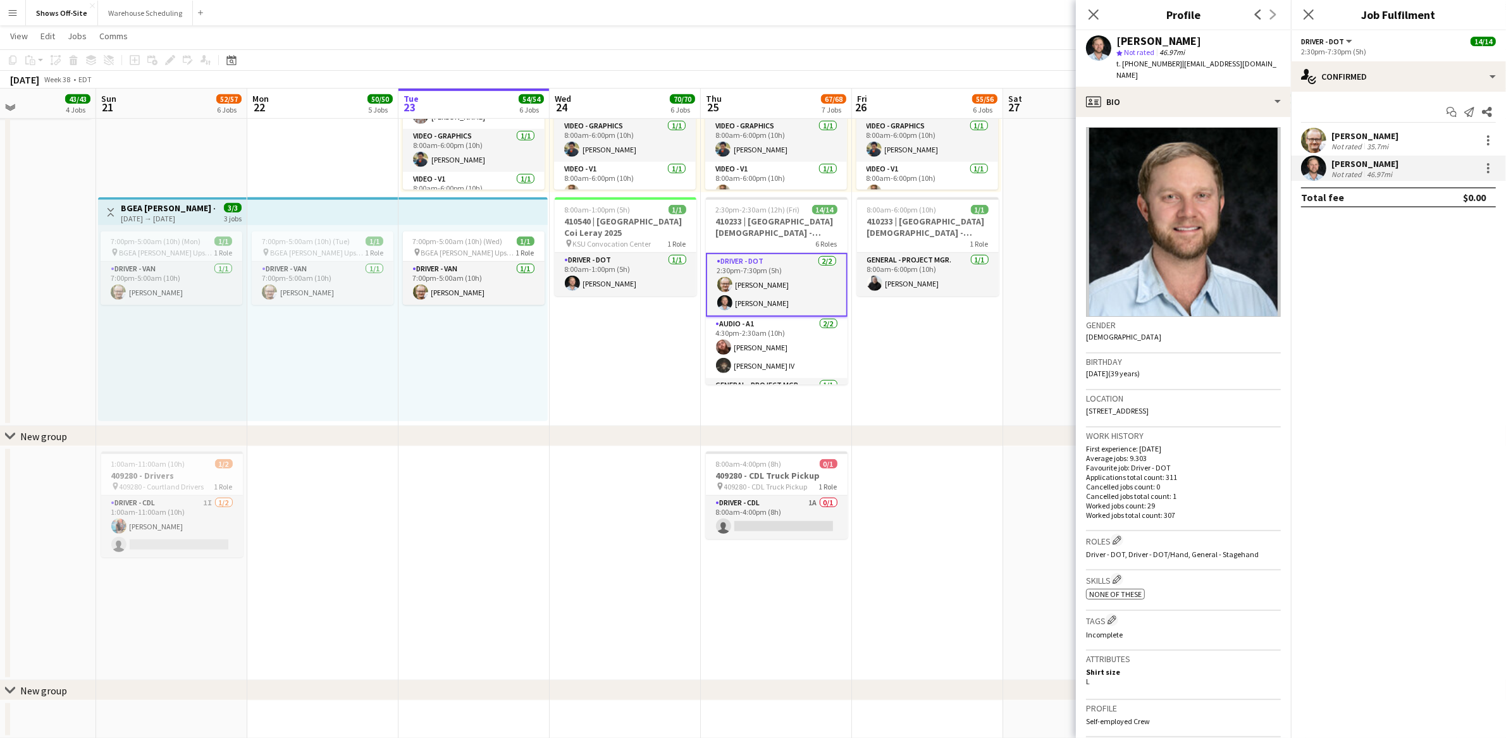
click at [1150, 67] on span "t. [PHONE_NUMBER]" at bounding box center [1149, 63] width 66 height 9
copy span "14043457982"
click at [922, 595] on app-date-cell at bounding box center [927, 564] width 151 height 234
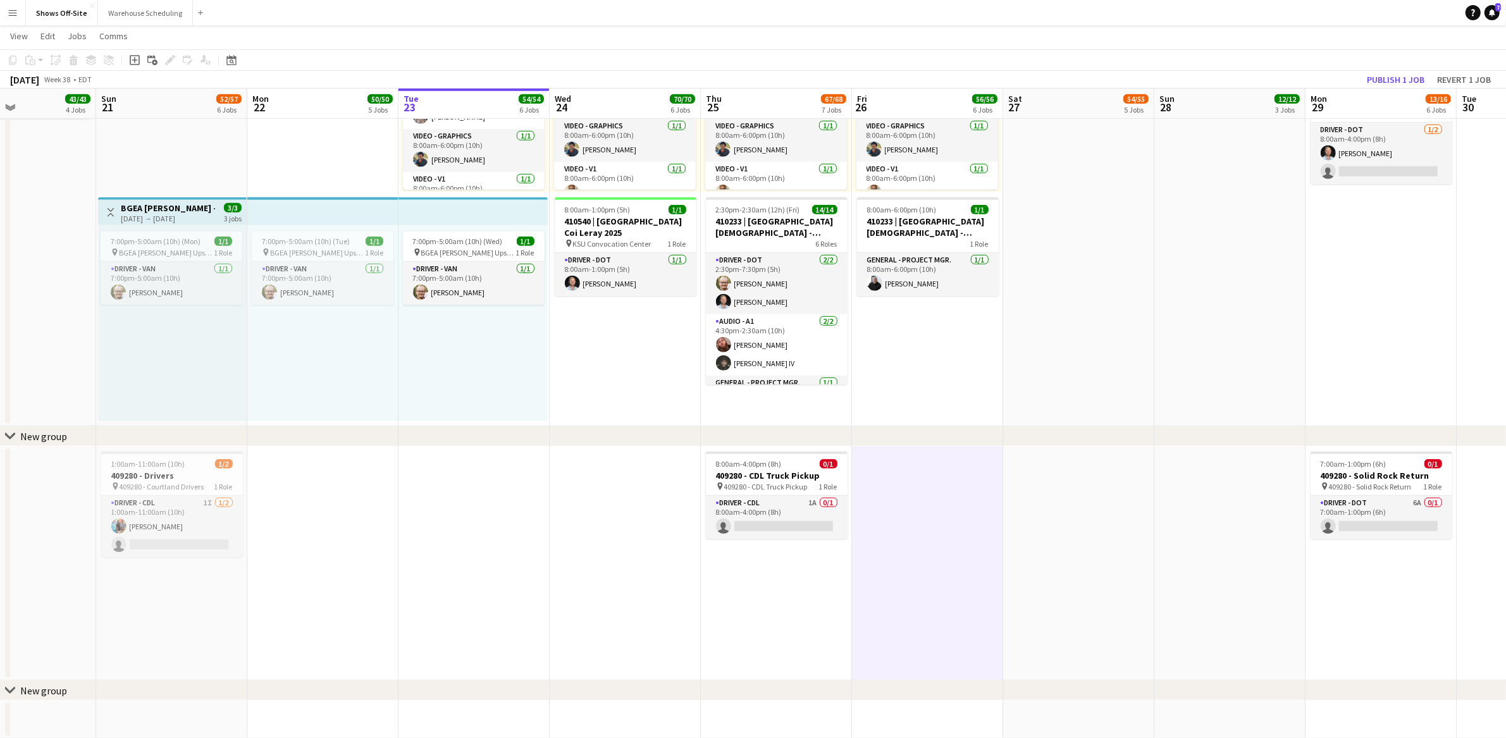
click at [557, 435] on div "chevron-right New group" at bounding box center [753, 436] width 1506 height 20
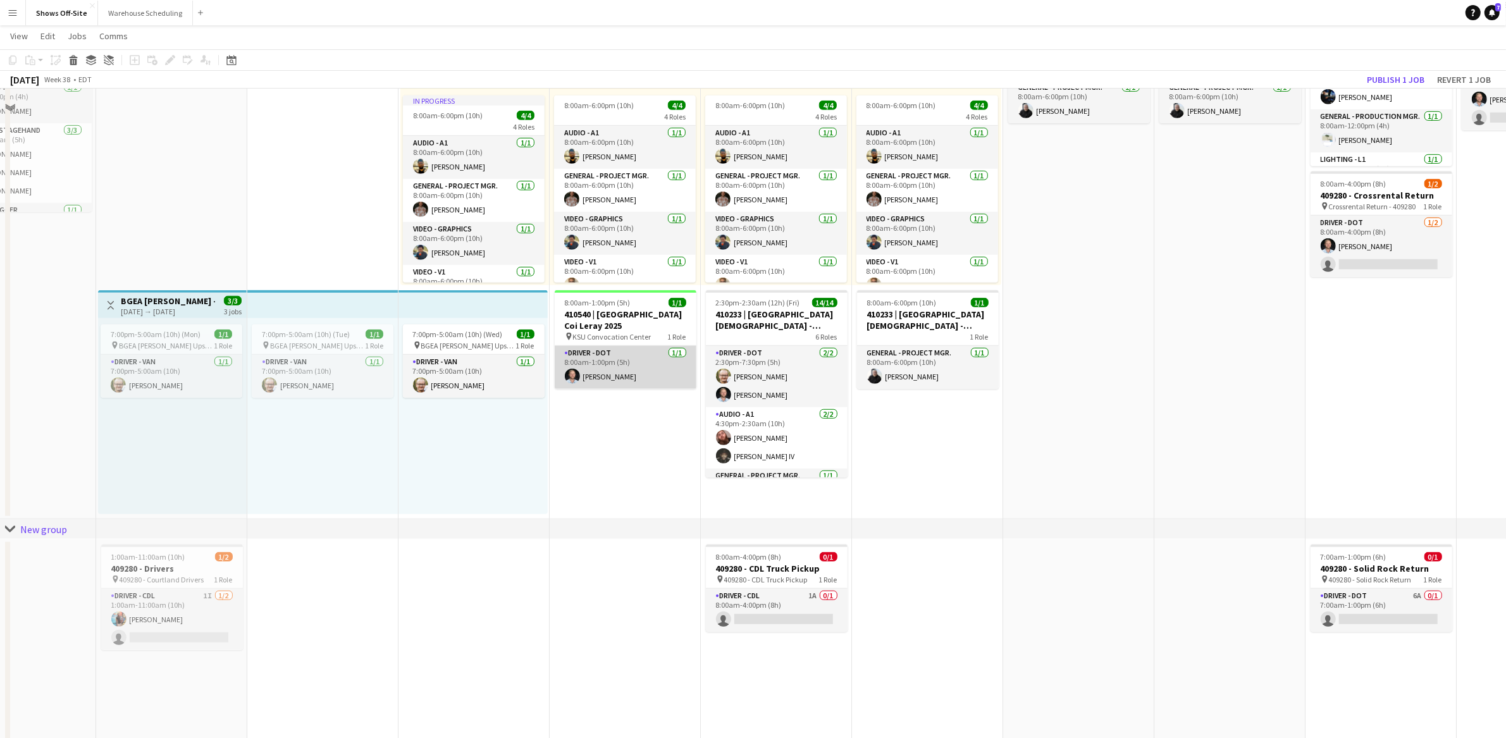
scroll to position [947, 0]
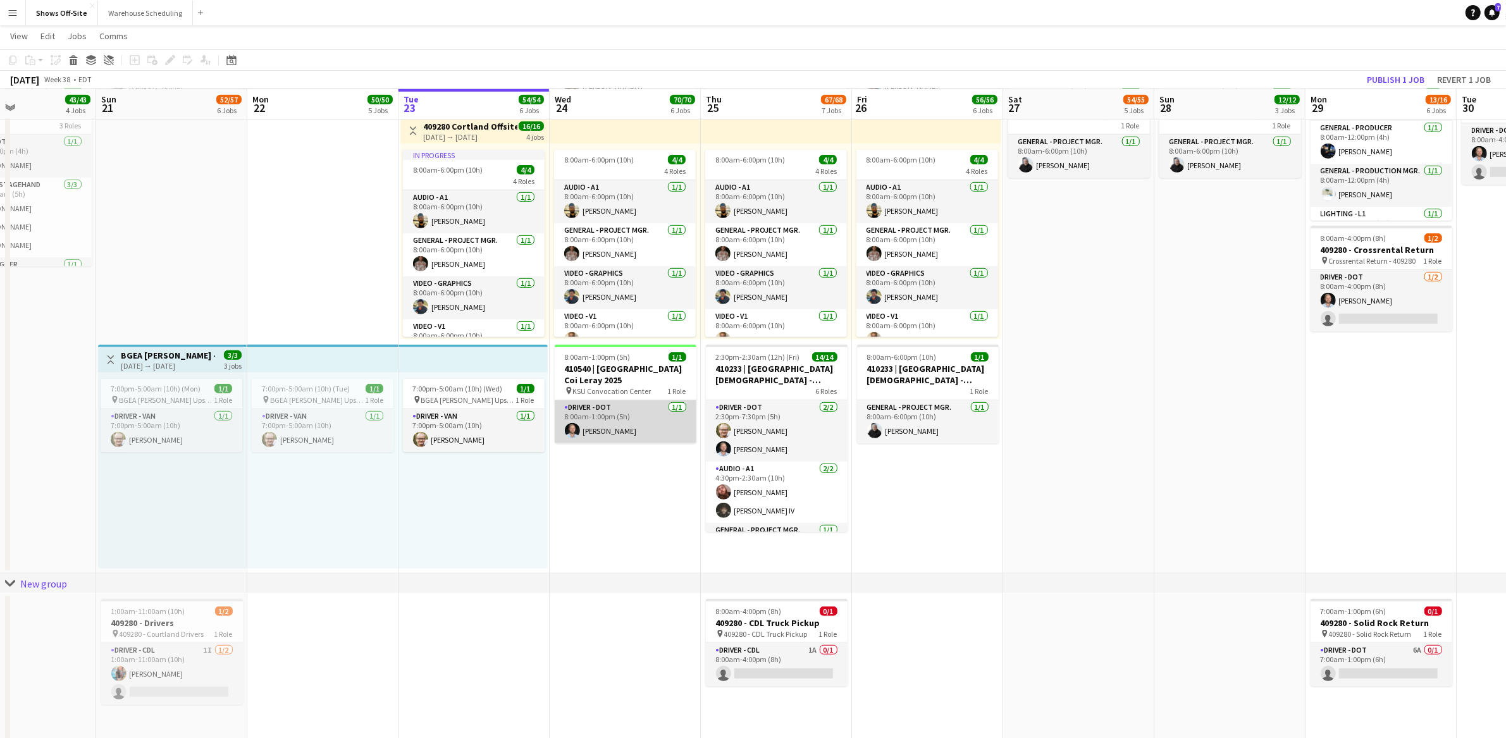
click at [643, 419] on app-card-role "Driver - DOT [DATE] 8:00am-1:00pm (5h) [PERSON_NAME]" at bounding box center [626, 421] width 142 height 43
